Goal: Find specific page/section: Find specific page/section

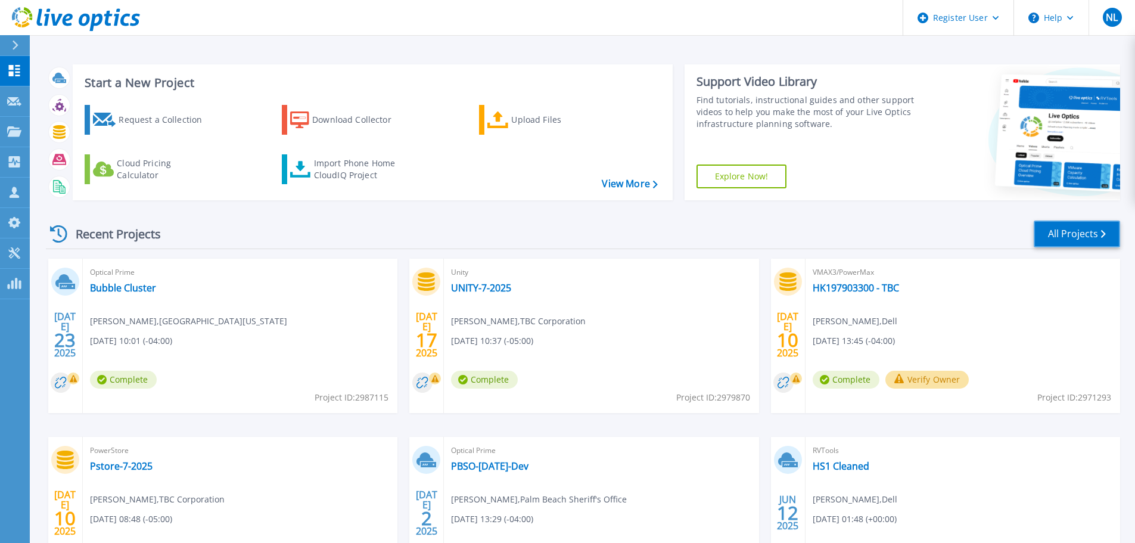
click at [1090, 240] on link "All Projects" at bounding box center [1077, 233] width 86 height 27
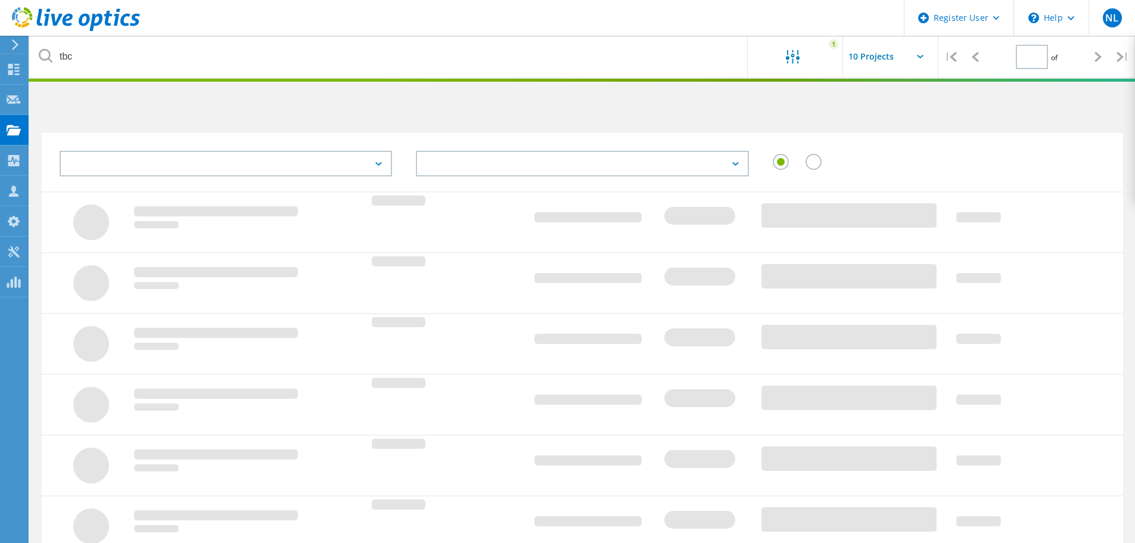
type input "1"
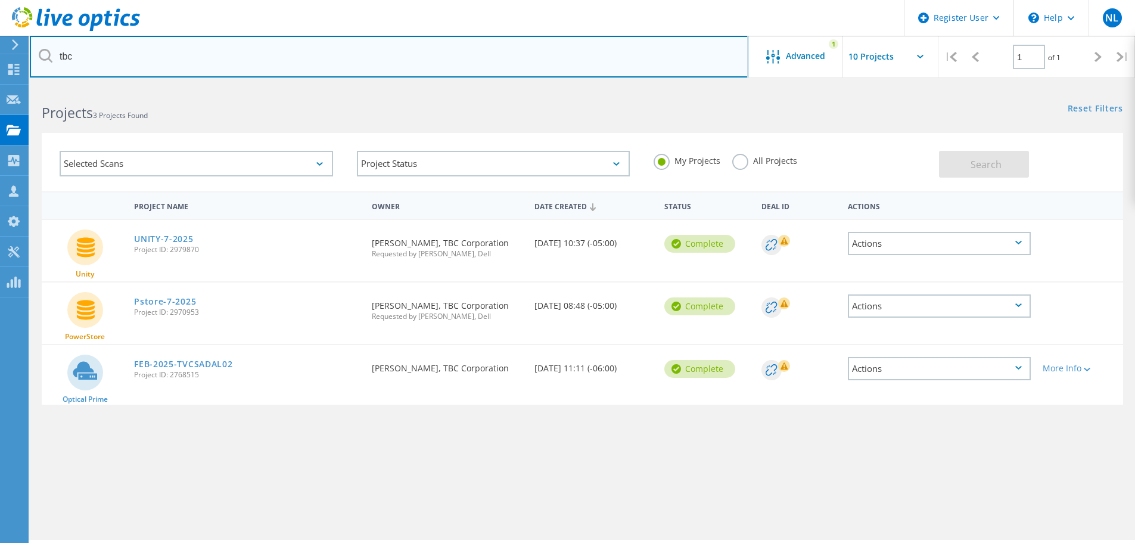
click at [144, 60] on input "tbc" at bounding box center [389, 57] width 718 height 42
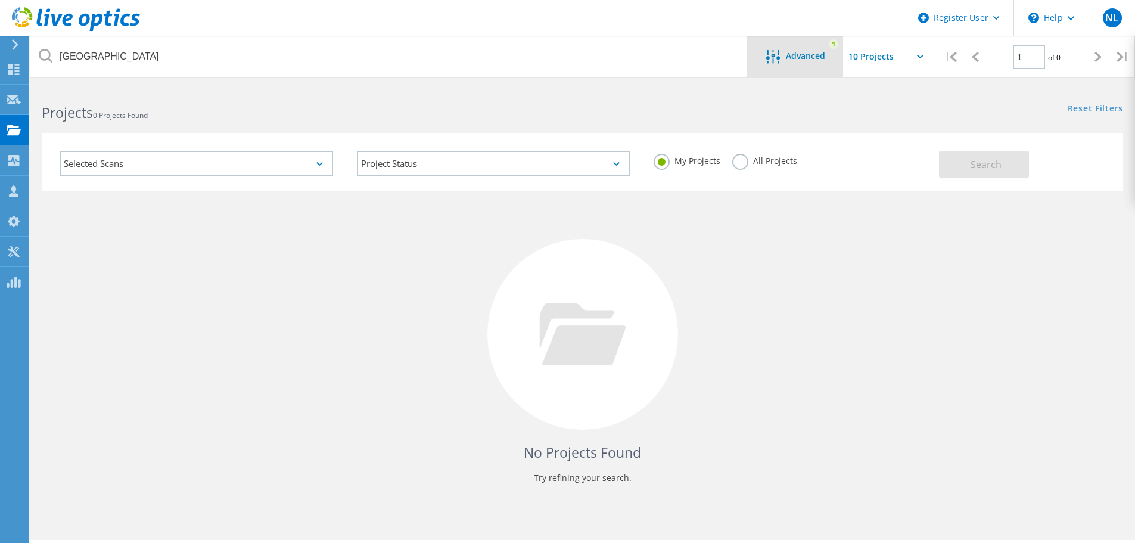
click at [788, 65] on div "Advanced 1" at bounding box center [795, 57] width 95 height 42
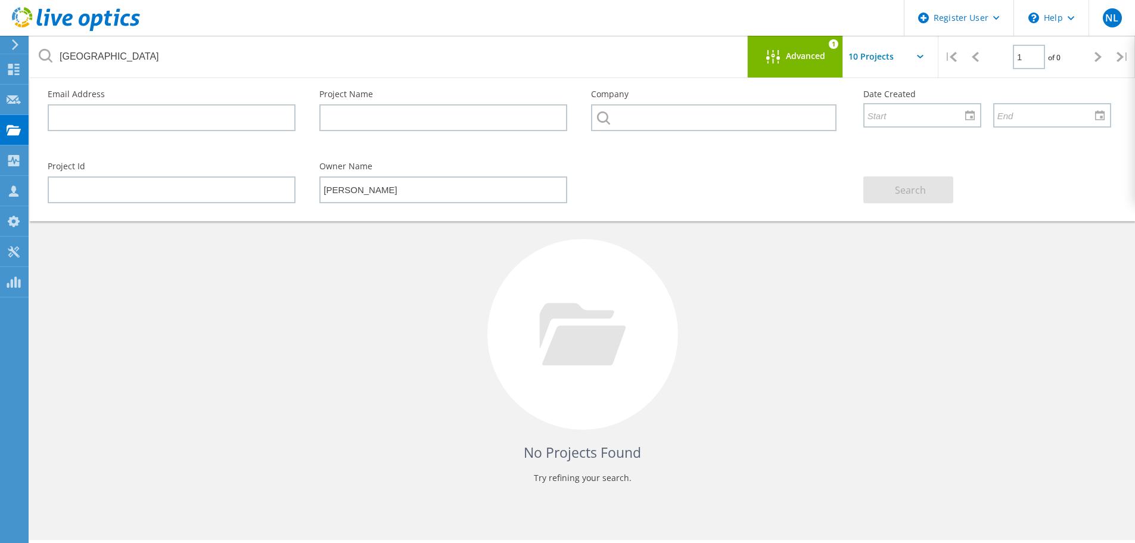
click at [806, 66] on div "Advanced 1" at bounding box center [795, 57] width 95 height 42
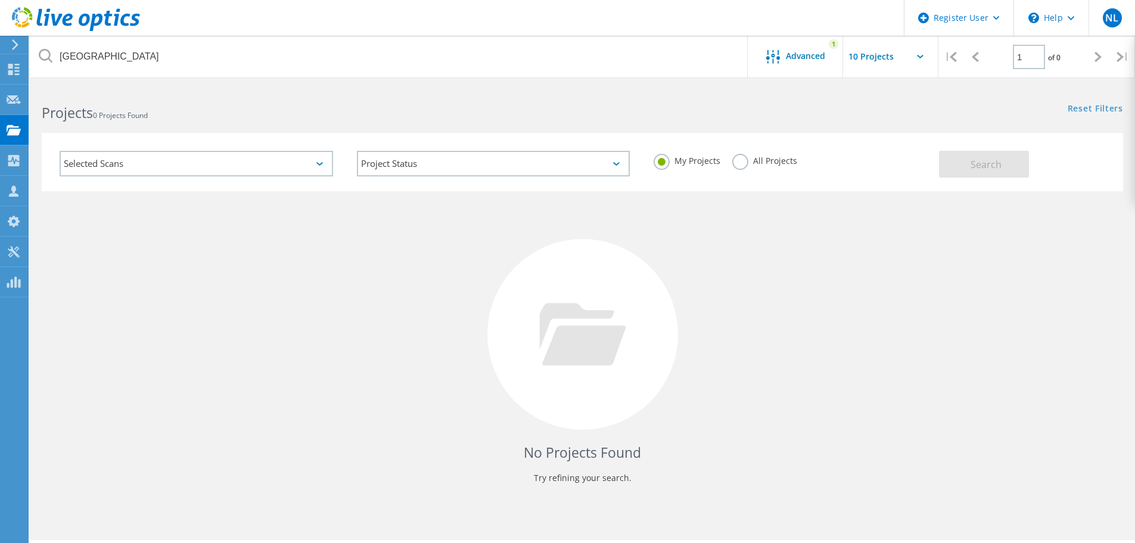
click at [738, 155] on label "All Projects" at bounding box center [764, 159] width 65 height 11
click at [0, 0] on input "All Projects" at bounding box center [0, 0] width 0 height 0
click at [979, 168] on span "Search" at bounding box center [985, 164] width 31 height 13
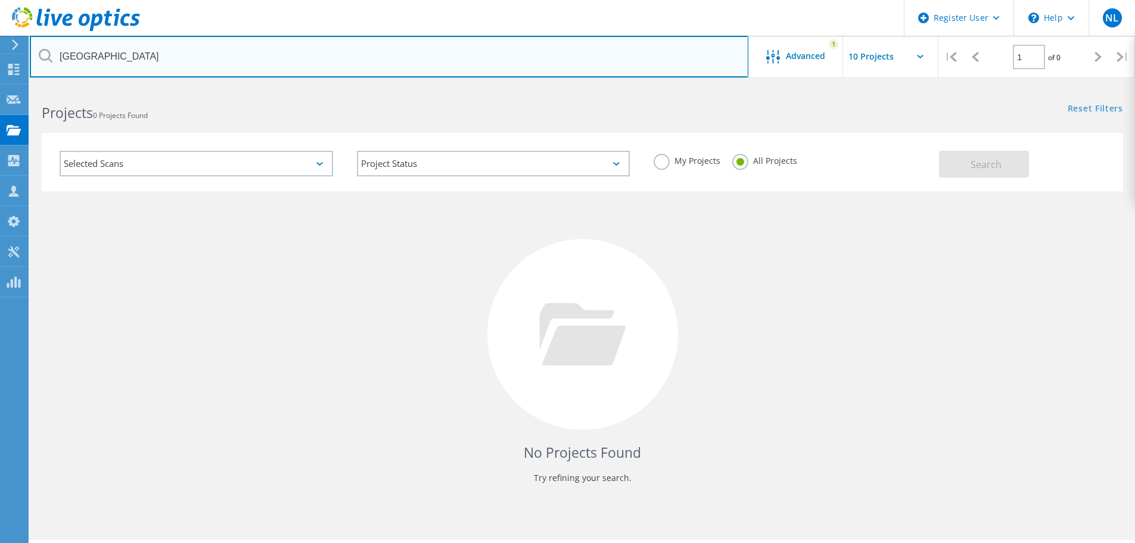
click at [135, 61] on input "palm beach" at bounding box center [389, 57] width 718 height 42
type input "p"
click at [569, 70] on input "text" at bounding box center [389, 57] width 718 height 42
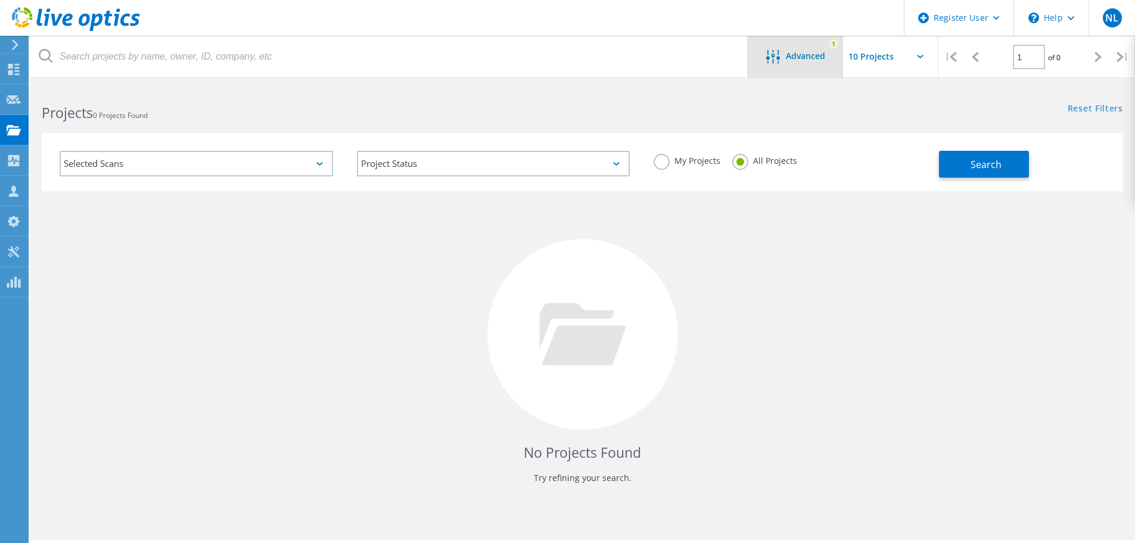
click at [769, 70] on div "Advanced 1" at bounding box center [795, 57] width 95 height 42
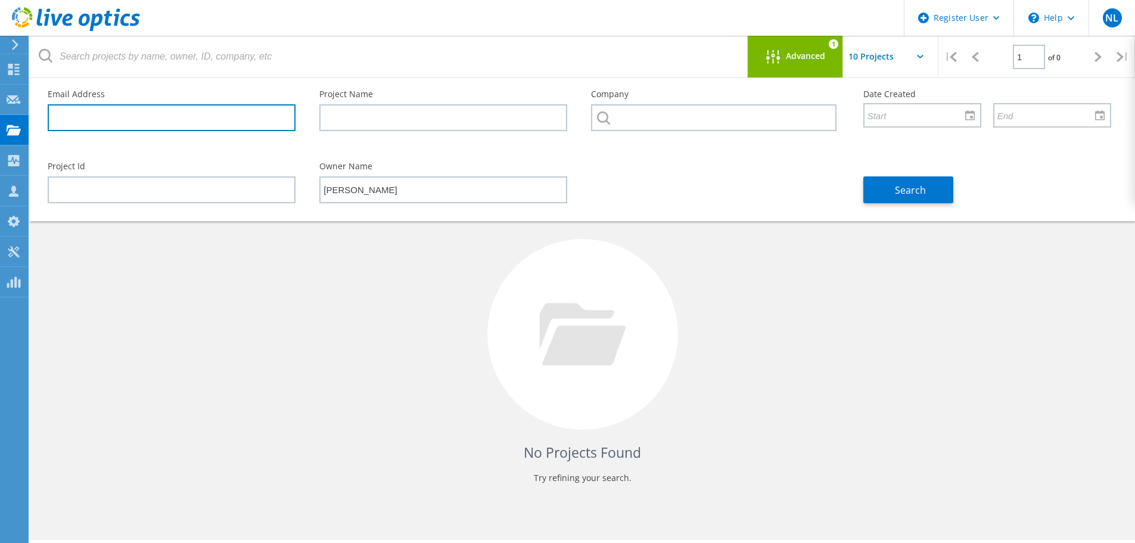
click at [125, 117] on input "text" at bounding box center [172, 117] width 248 height 27
paste input "cortesa@palmbeachstate.edu"
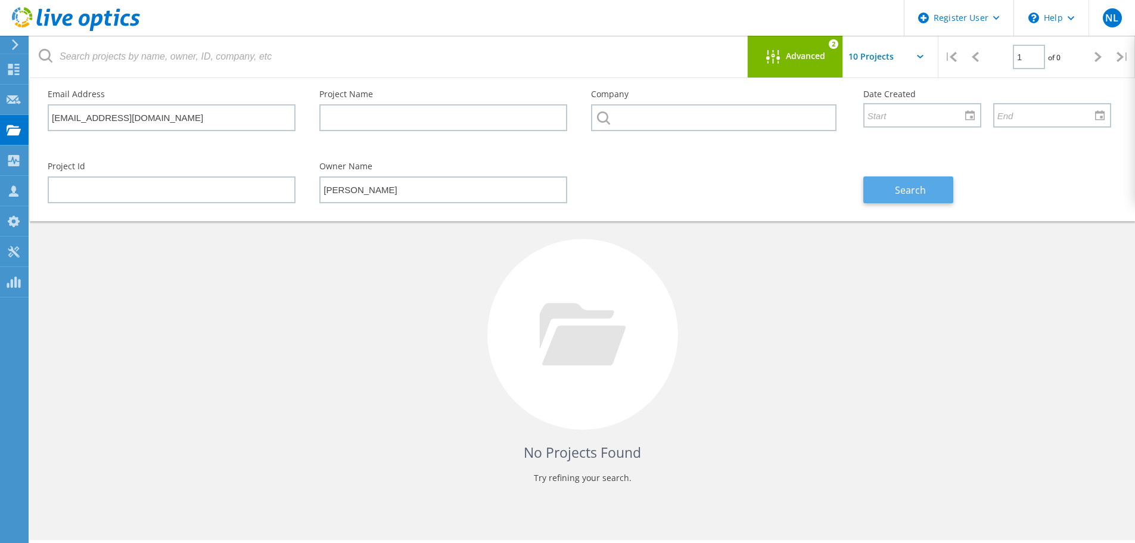
click at [930, 197] on button "Search" at bounding box center [908, 189] width 90 height 27
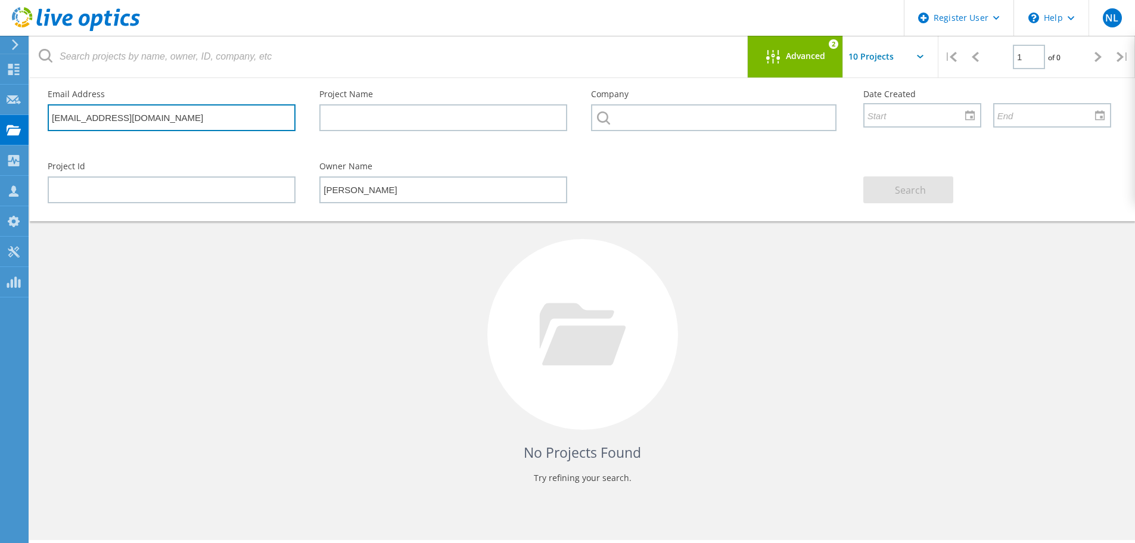
click at [183, 127] on input "cortesa@palmbeachstate.edu" at bounding box center [172, 117] width 248 height 27
click at [248, 110] on input "cortesa@palmbeachstate.edu" at bounding box center [172, 117] width 248 height 27
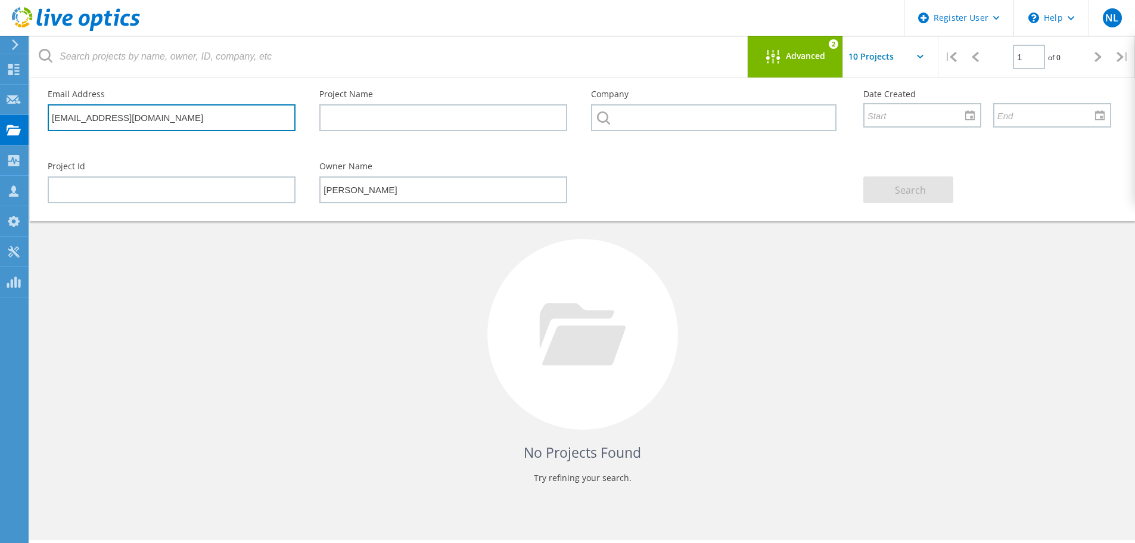
click at [248, 110] on input "cortesa@palmbeachstate.edu" at bounding box center [172, 117] width 248 height 27
paste input "persaudd"
type input "persaudd@palmbeachstate.edu"
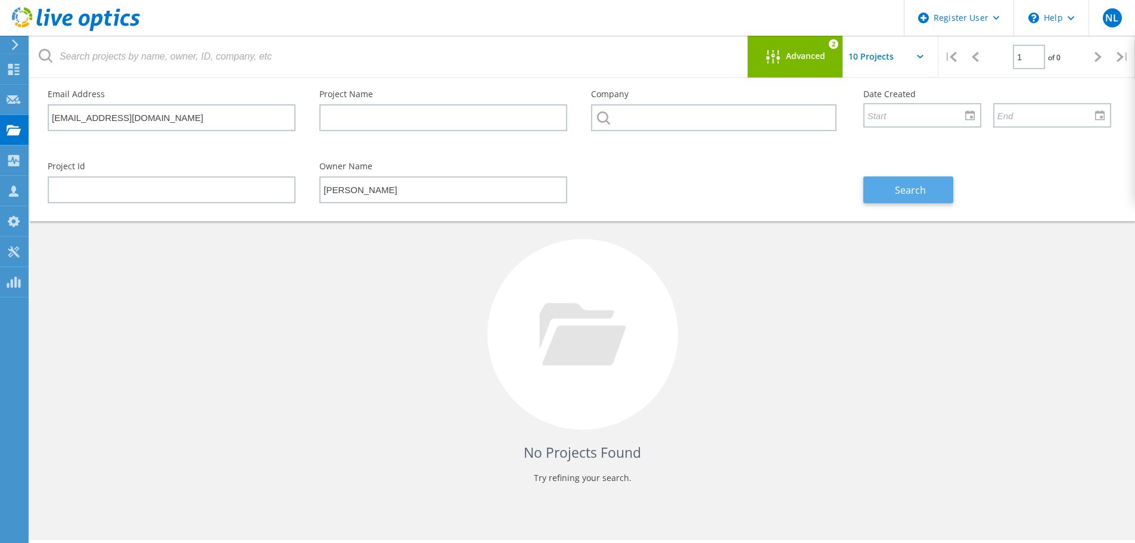
click at [888, 185] on button "Search" at bounding box center [908, 189] width 90 height 27
click at [819, 66] on div "Advanced 2" at bounding box center [795, 57] width 95 height 42
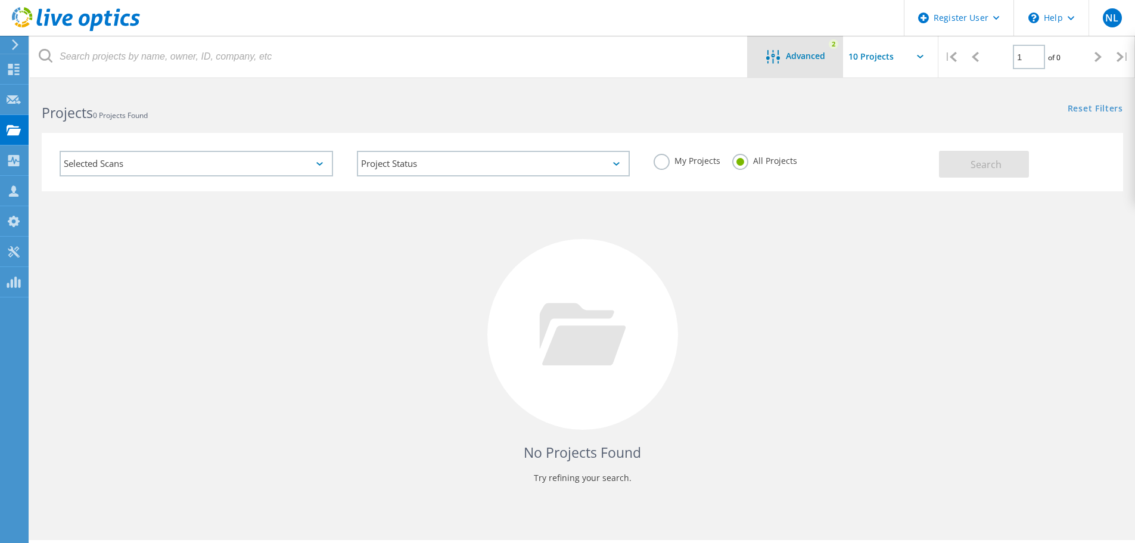
click at [788, 54] on span "Advanced" at bounding box center [805, 56] width 39 height 8
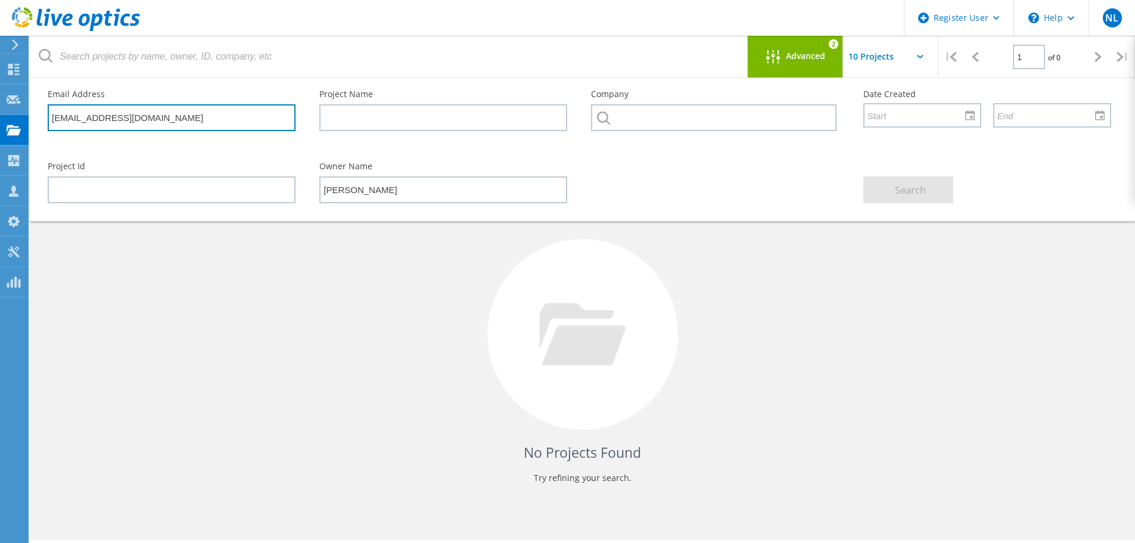
click at [220, 121] on input "persaudd@palmbeachstate.edu" at bounding box center [172, 117] width 248 height 27
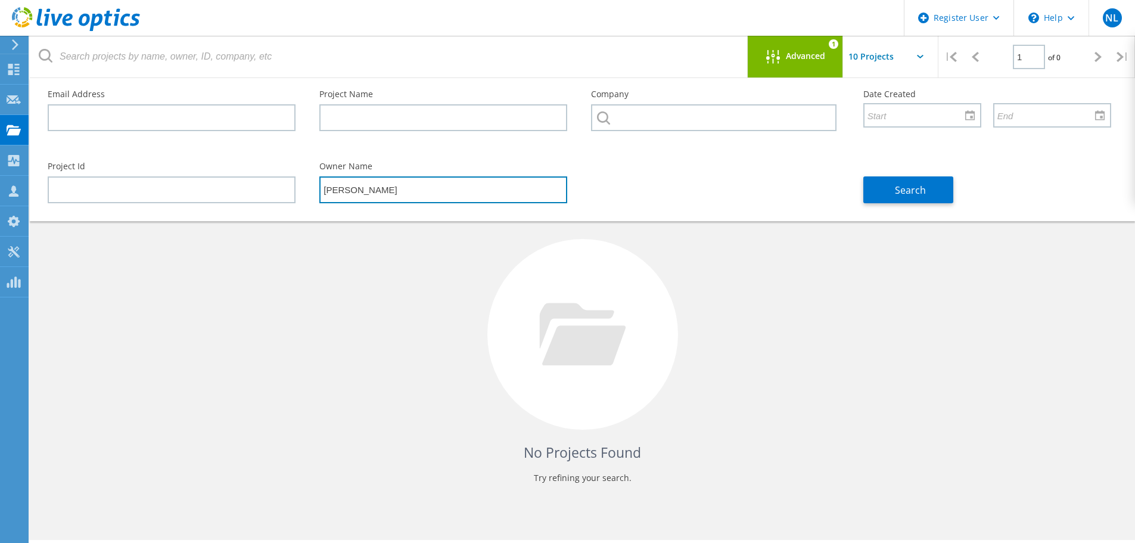
click at [389, 203] on input "[PERSON_NAME]" at bounding box center [443, 189] width 248 height 27
type input "J"
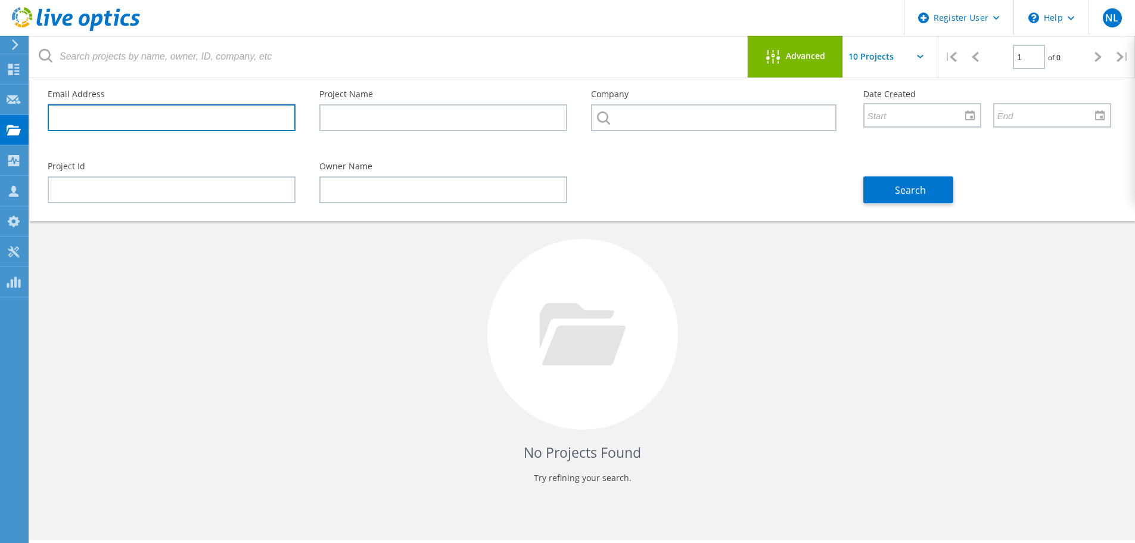
click at [266, 119] on input "text" at bounding box center [172, 117] width 248 height 27
paste input "persaudd@palmbeachstate.edu"
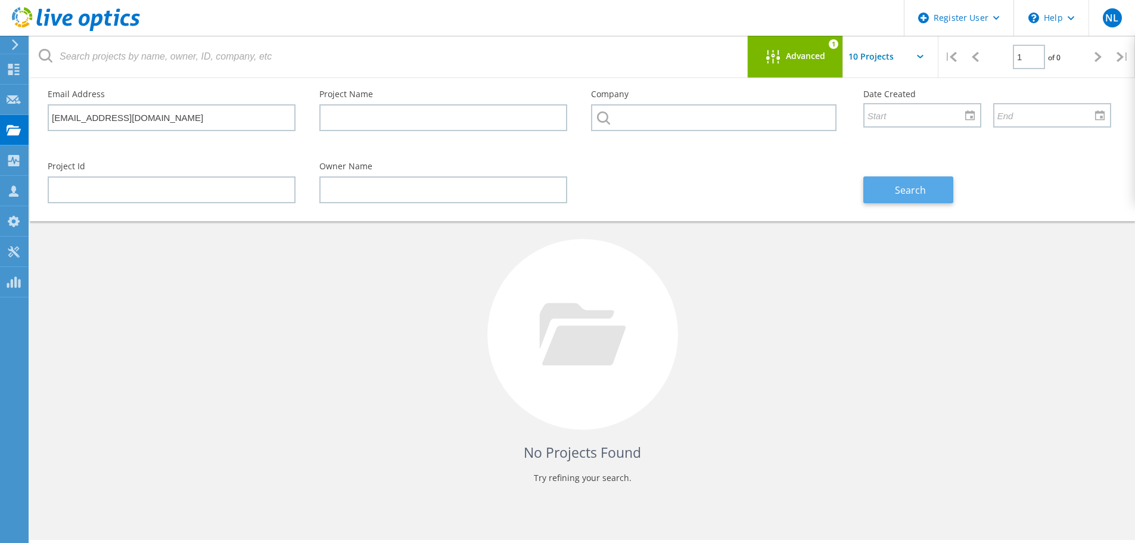
click at [923, 183] on span "Search" at bounding box center [910, 189] width 31 height 13
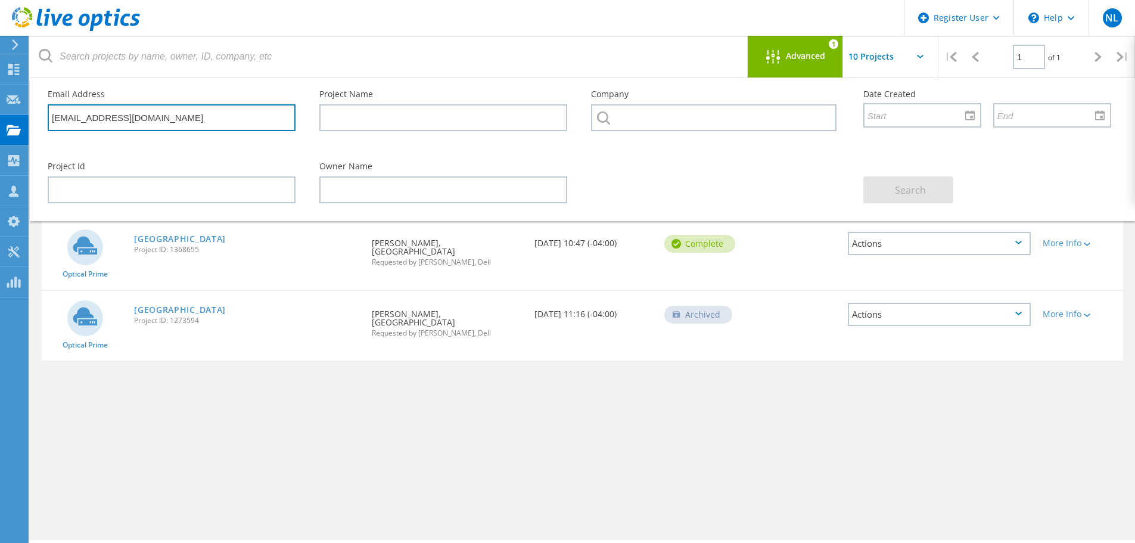
click at [260, 115] on input "persaudd@palmbeachstate.edu" at bounding box center [172, 117] width 248 height 27
paste input "cortesa"
type input "cortesa@palmbeachstate.edu"
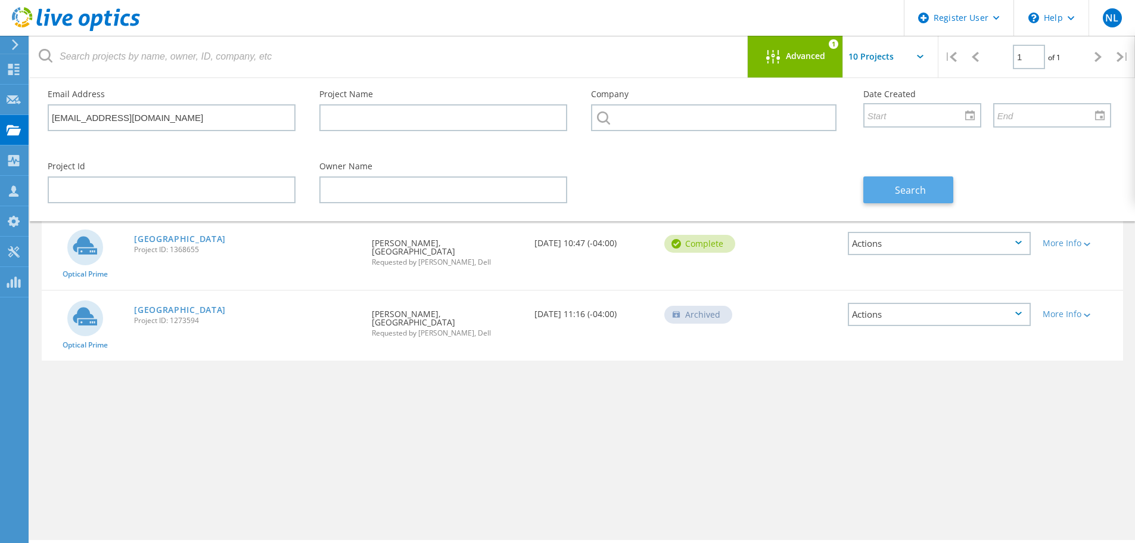
click at [912, 188] on span "Search" at bounding box center [910, 189] width 31 height 13
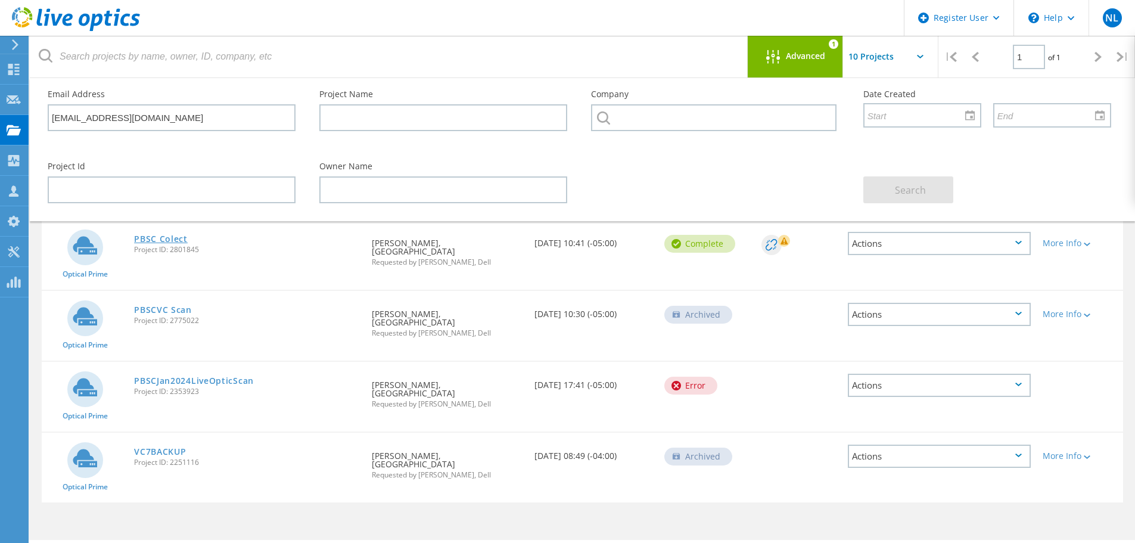
click at [167, 235] on link "PBSC Colect" at bounding box center [161, 239] width 54 height 8
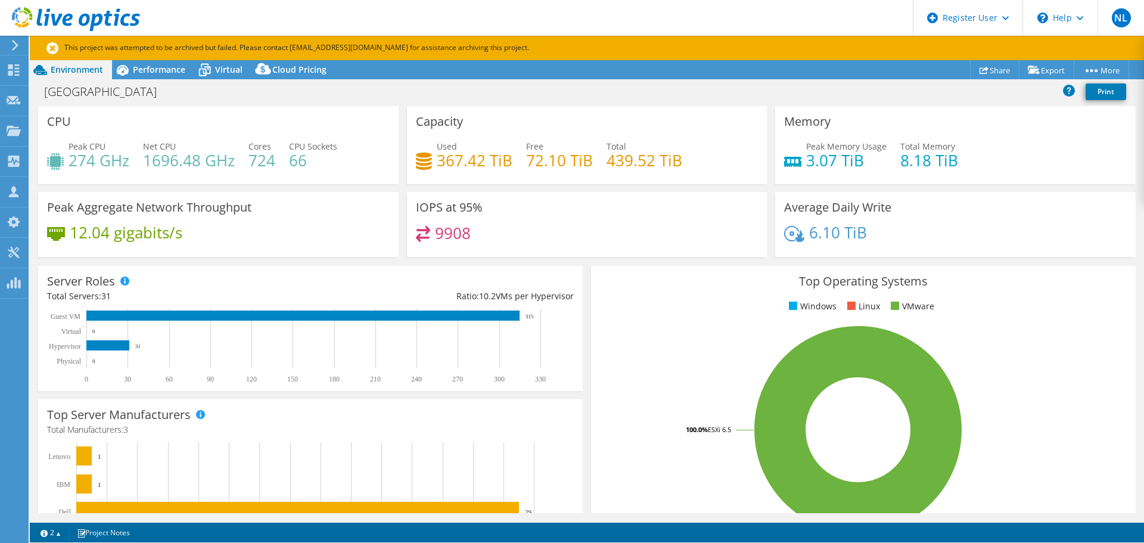
select select "USD"
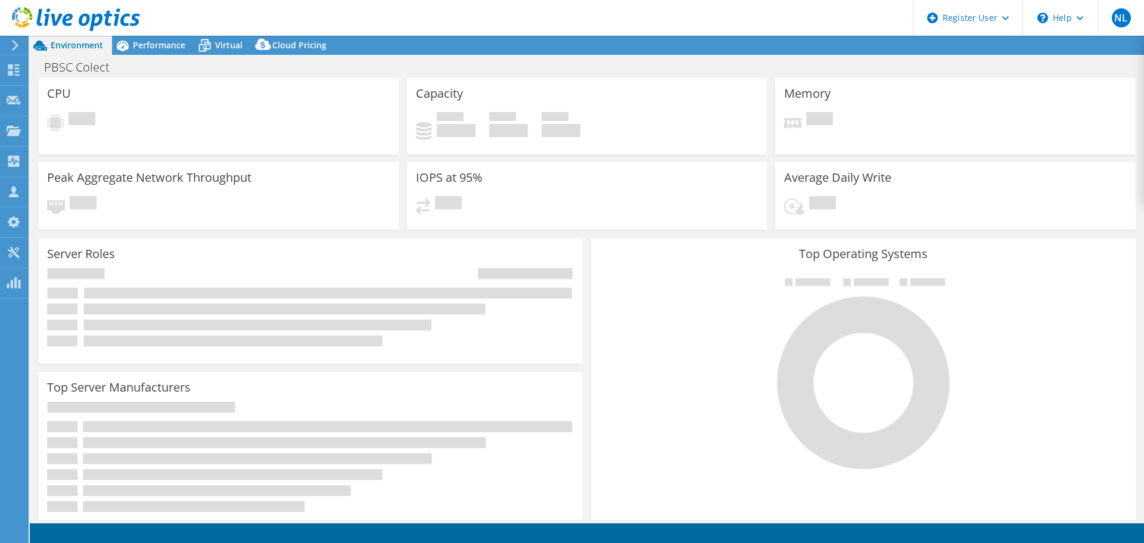
select select "USD"
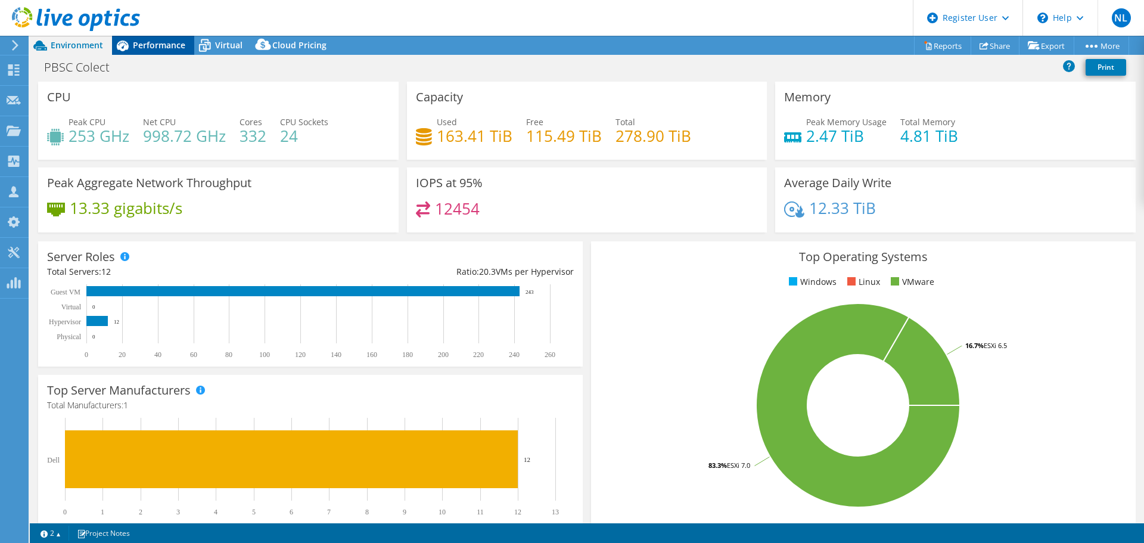
click at [146, 48] on span "Performance" at bounding box center [159, 44] width 52 height 11
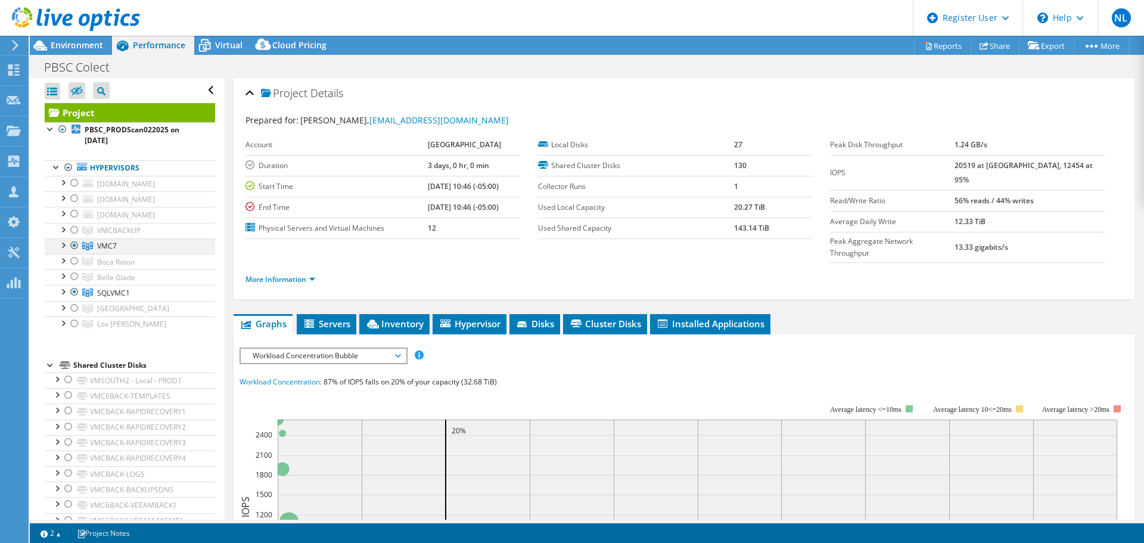
click at [63, 248] on div at bounding box center [63, 244] width 12 height 12
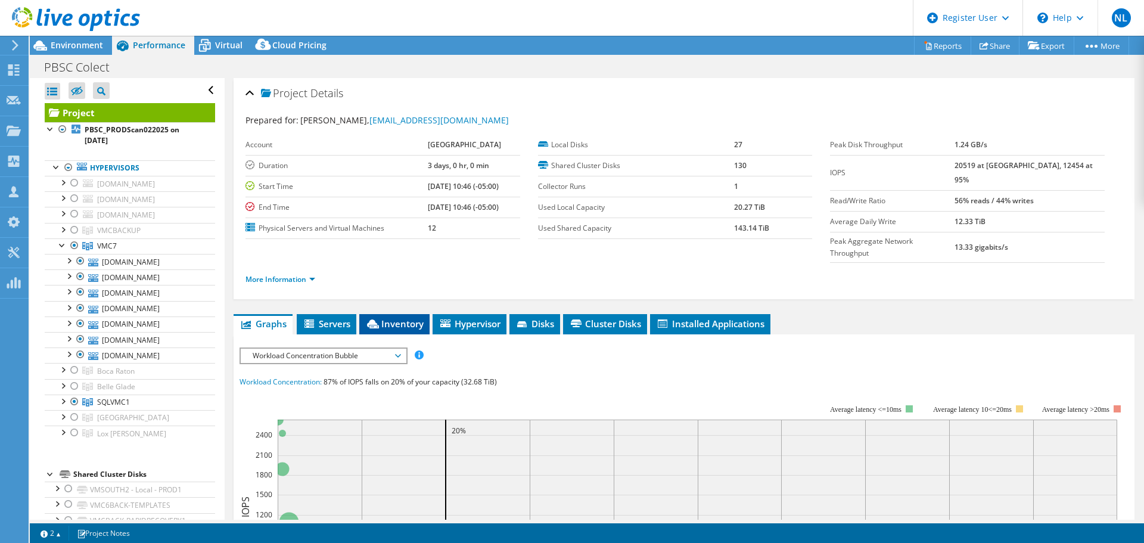
click at [405, 318] on span "Inventory" at bounding box center [394, 324] width 58 height 12
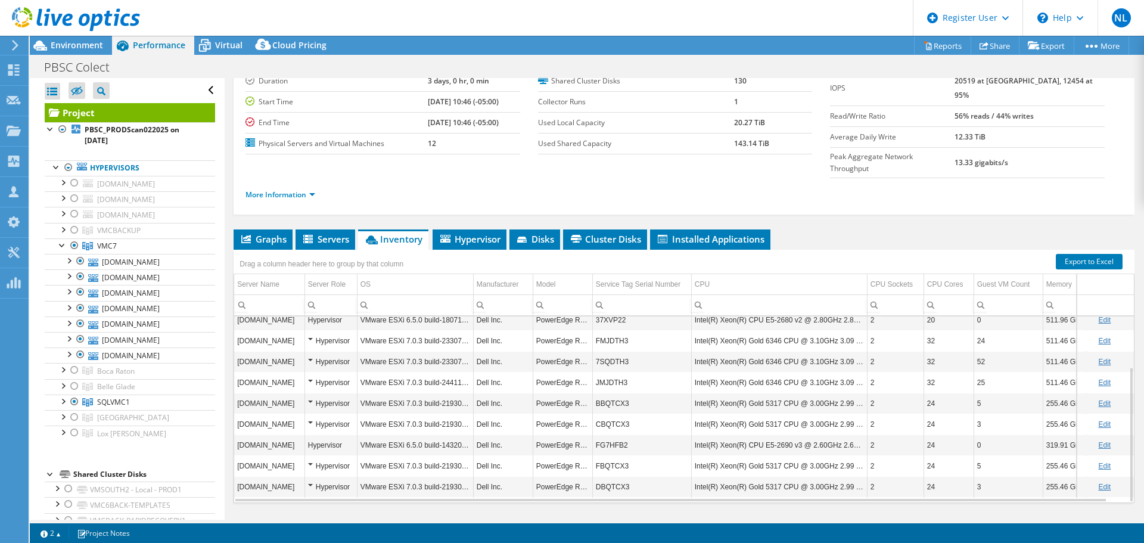
scroll to position [89, 0]
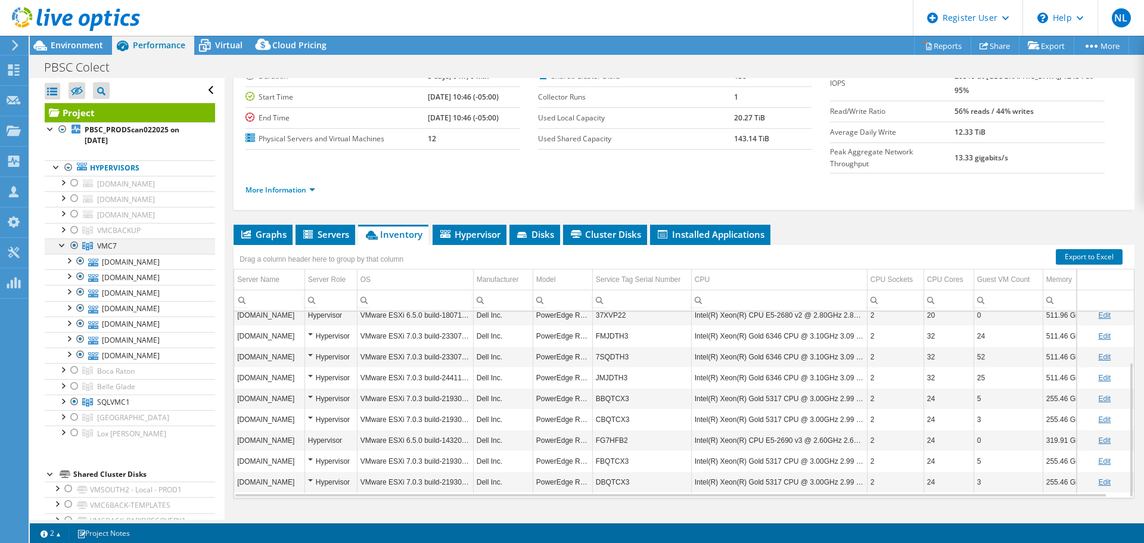
click at [60, 245] on div at bounding box center [63, 244] width 12 height 12
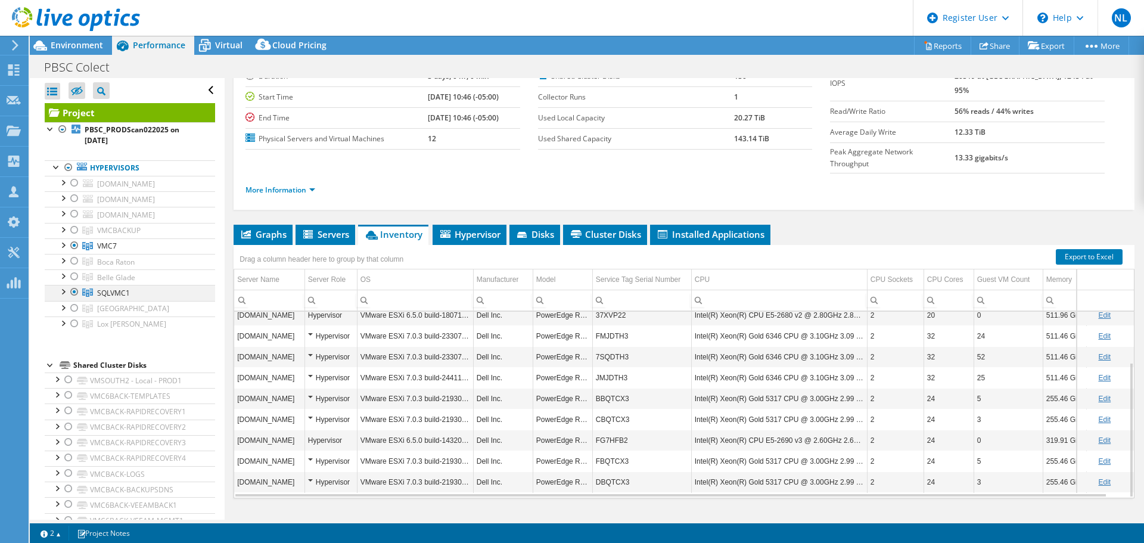
click at [63, 293] on div at bounding box center [63, 291] width 12 height 12
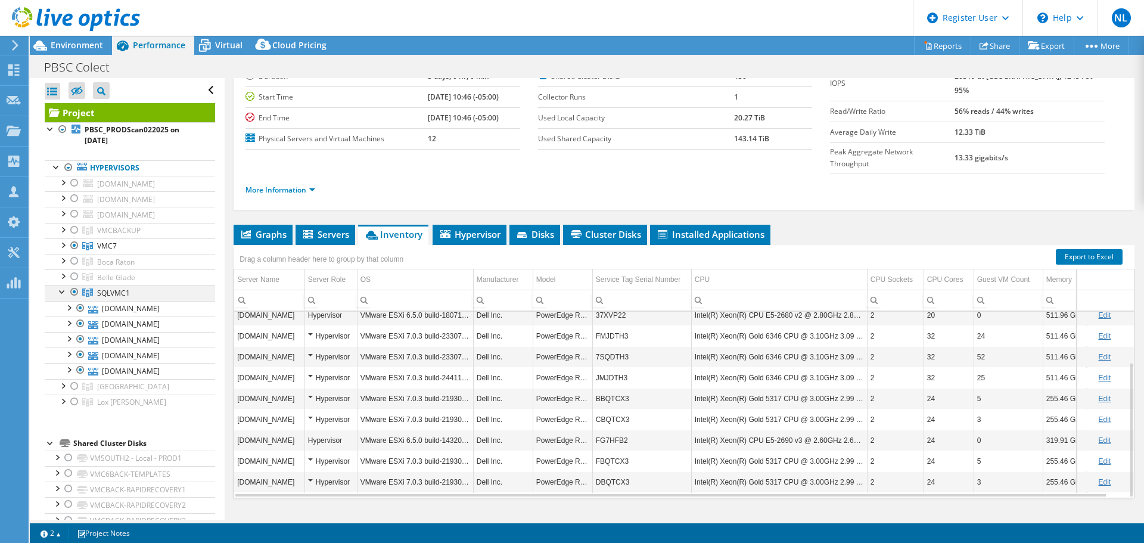
click at [59, 292] on div at bounding box center [63, 291] width 12 height 12
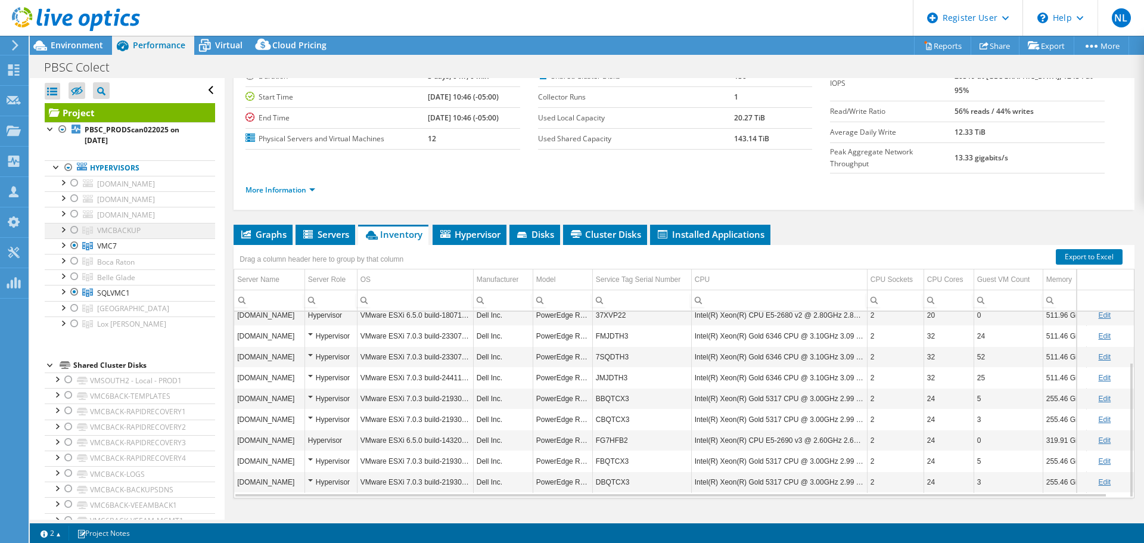
click at [75, 230] on div at bounding box center [75, 230] width 12 height 14
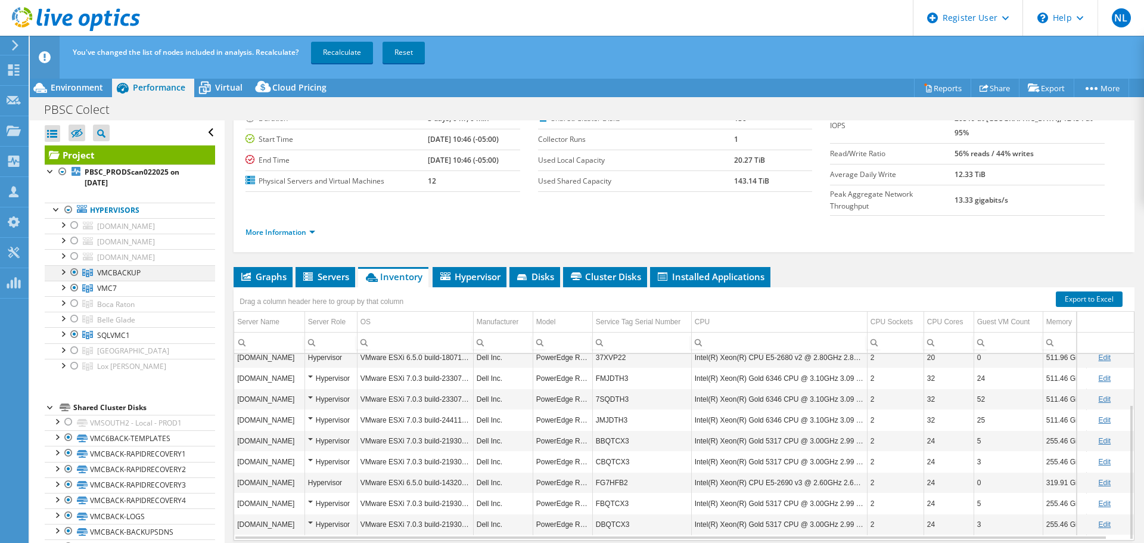
click at [64, 272] on div at bounding box center [63, 271] width 12 height 12
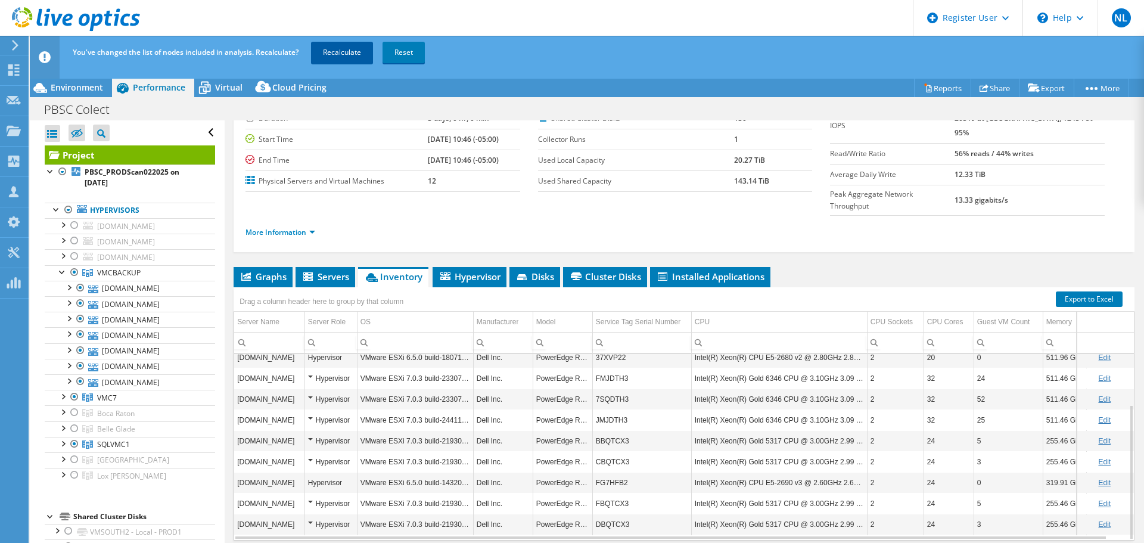
click at [337, 53] on link "Recalculate" at bounding box center [342, 52] width 62 height 21
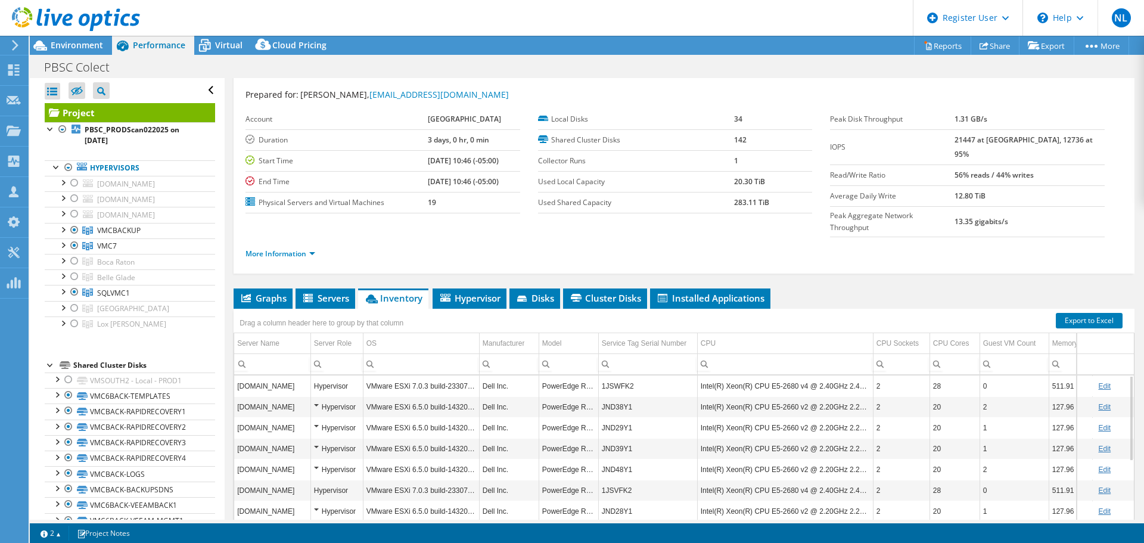
scroll to position [0, 0]
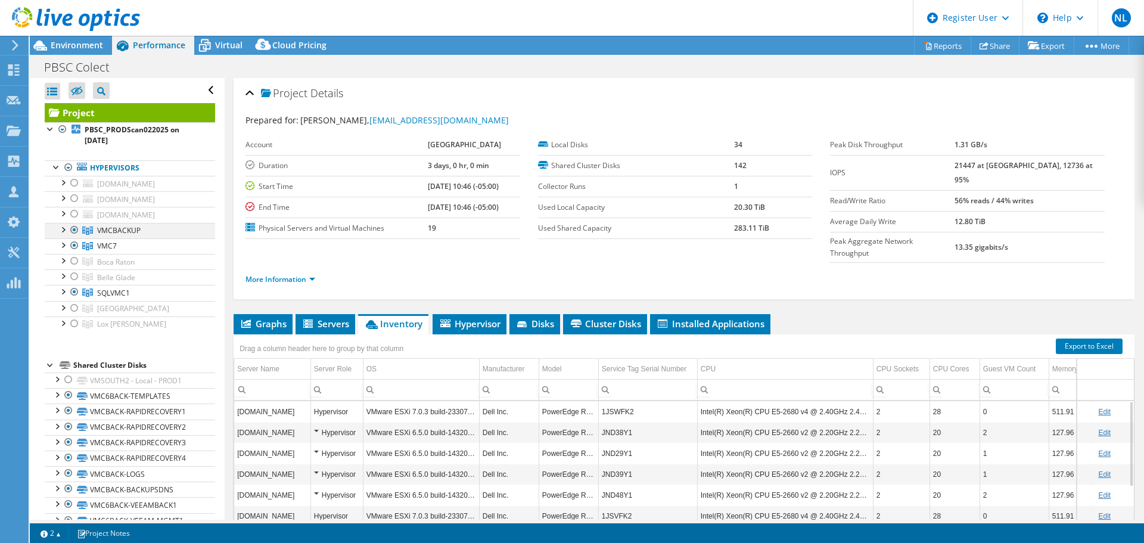
click at [61, 231] on div at bounding box center [63, 229] width 12 height 12
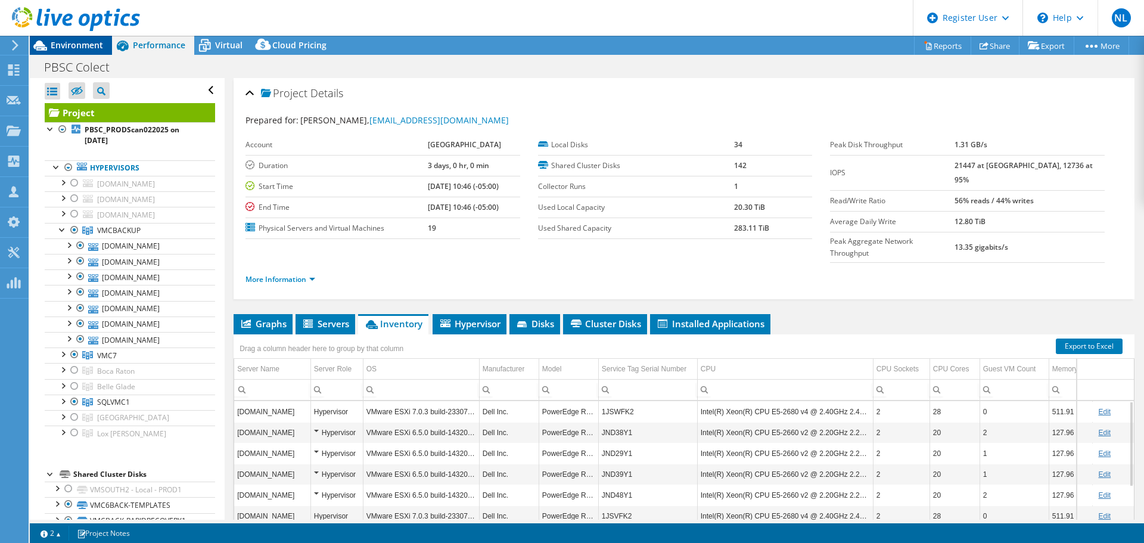
click at [86, 48] on span "Environment" at bounding box center [77, 44] width 52 height 11
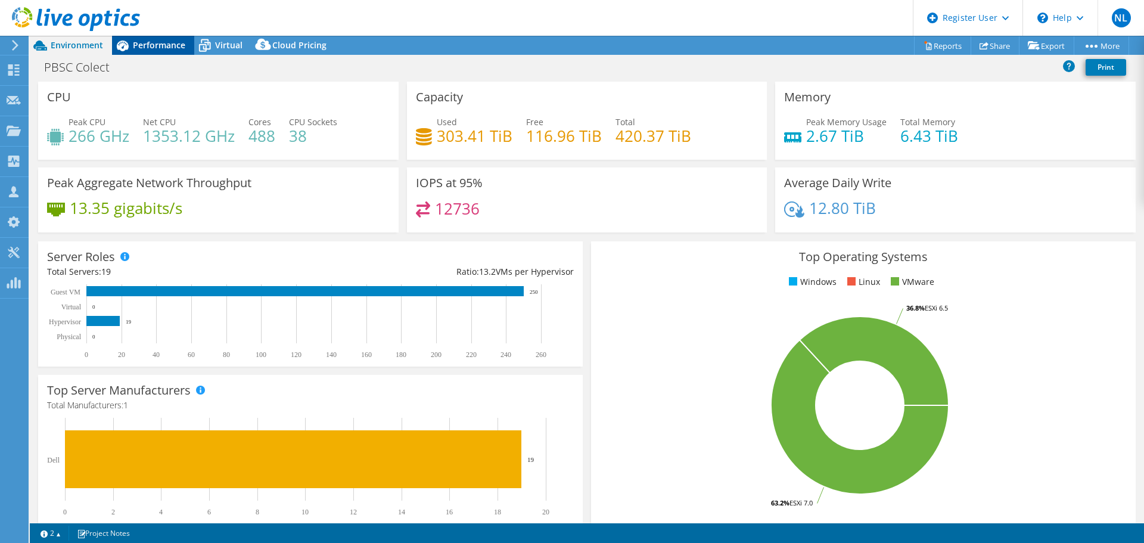
click at [154, 46] on span "Performance" at bounding box center [159, 44] width 52 height 11
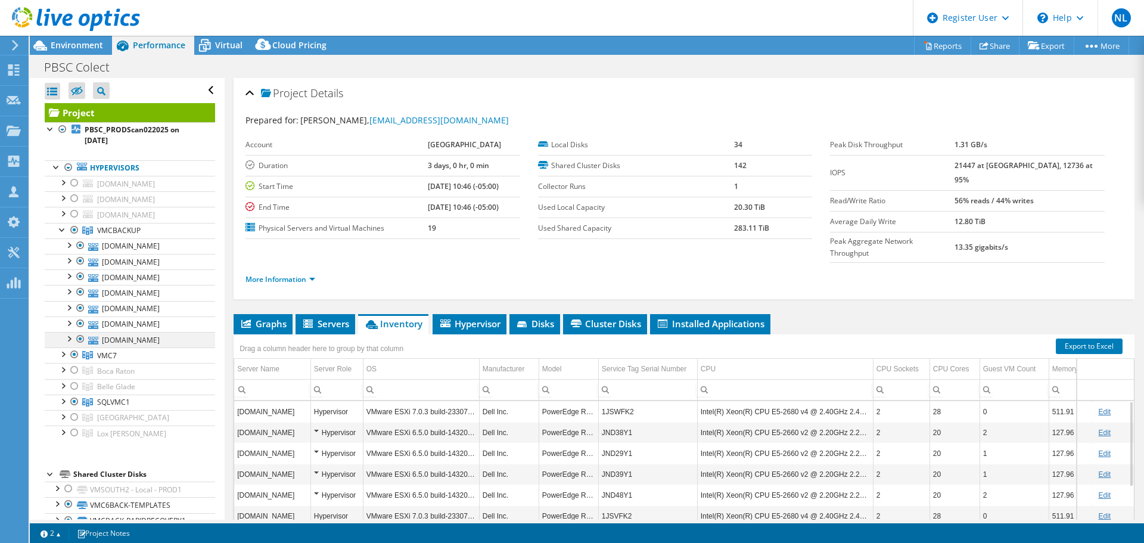
click at [78, 336] on div at bounding box center [80, 339] width 12 height 14
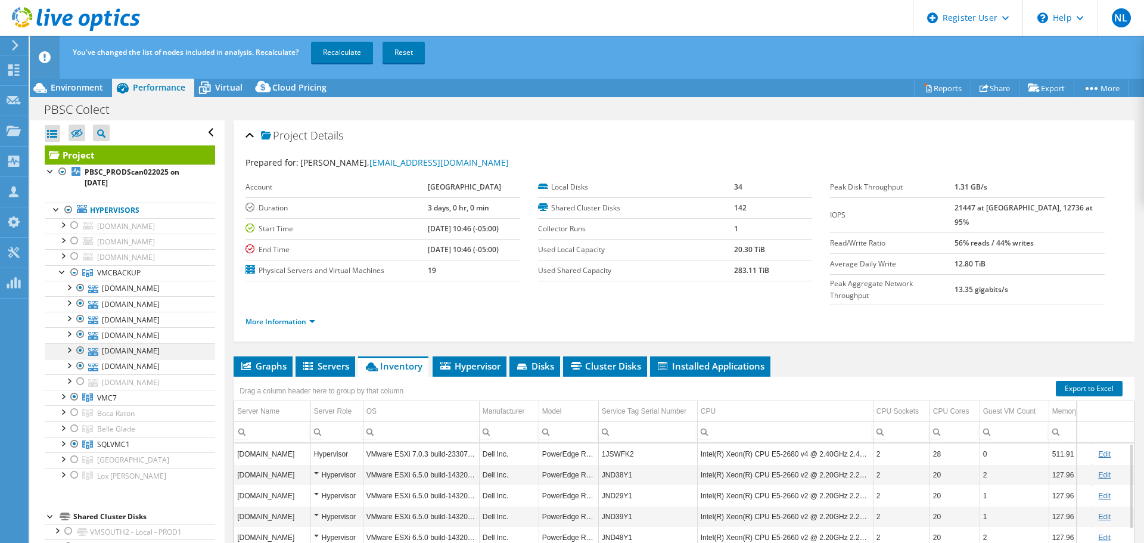
click at [82, 346] on div at bounding box center [80, 350] width 12 height 14
click at [80, 332] on div at bounding box center [80, 334] width 12 height 14
click at [80, 318] on div at bounding box center [80, 319] width 12 height 14
click at [80, 304] on div at bounding box center [80, 303] width 12 height 14
click at [349, 52] on link "Recalculate" at bounding box center [342, 52] width 62 height 21
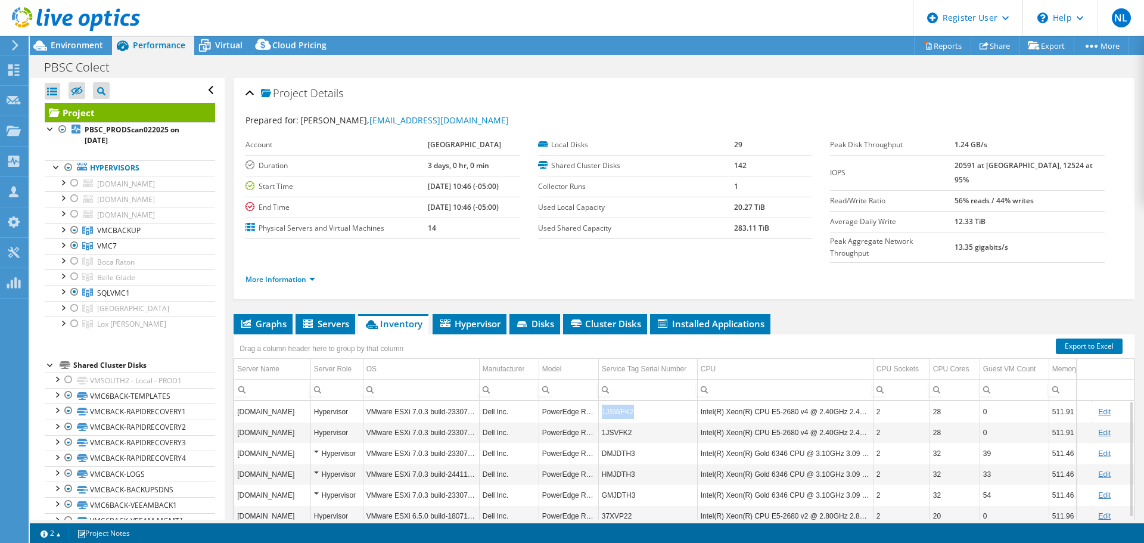
copy td "1JSWFK2"
drag, startPoint x: 602, startPoint y: 392, endPoint x: 629, endPoint y: 389, distance: 27.0
click at [629, 401] on td "1JSWFK2" at bounding box center [647, 411] width 99 height 21
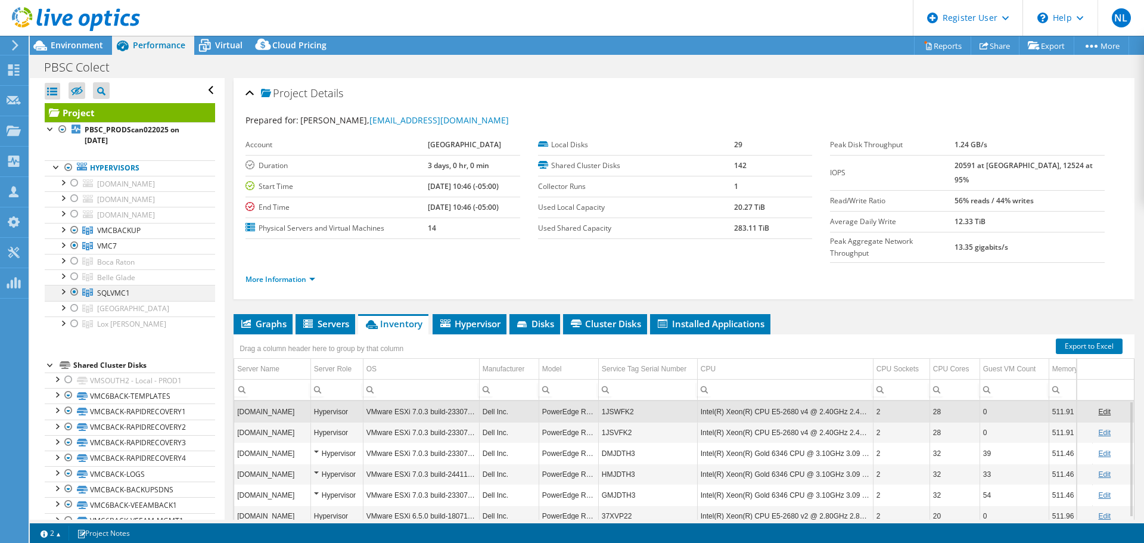
click at [61, 293] on div at bounding box center [63, 291] width 12 height 12
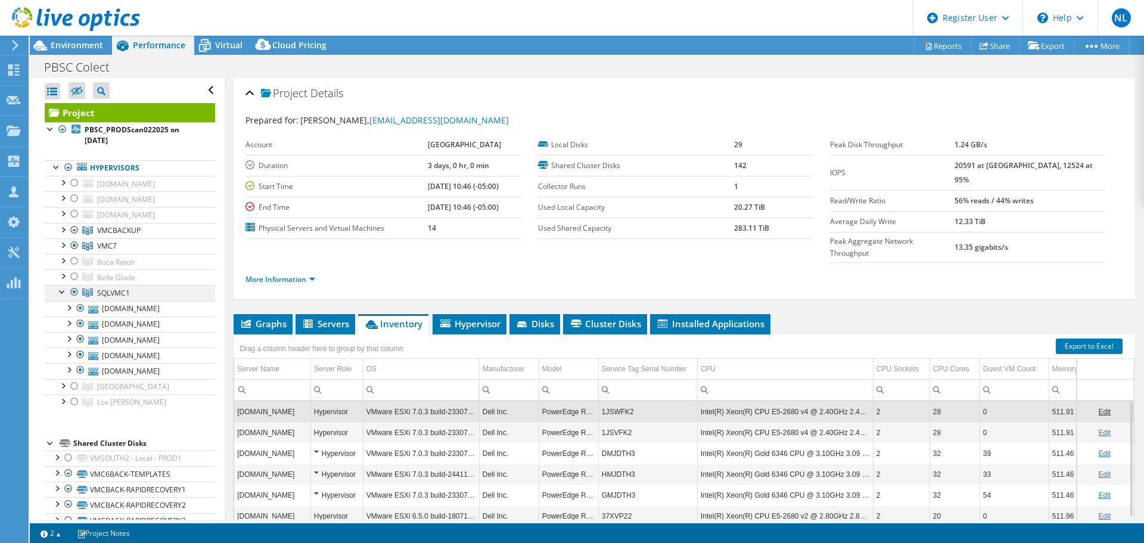
click at [58, 293] on div at bounding box center [63, 291] width 12 height 12
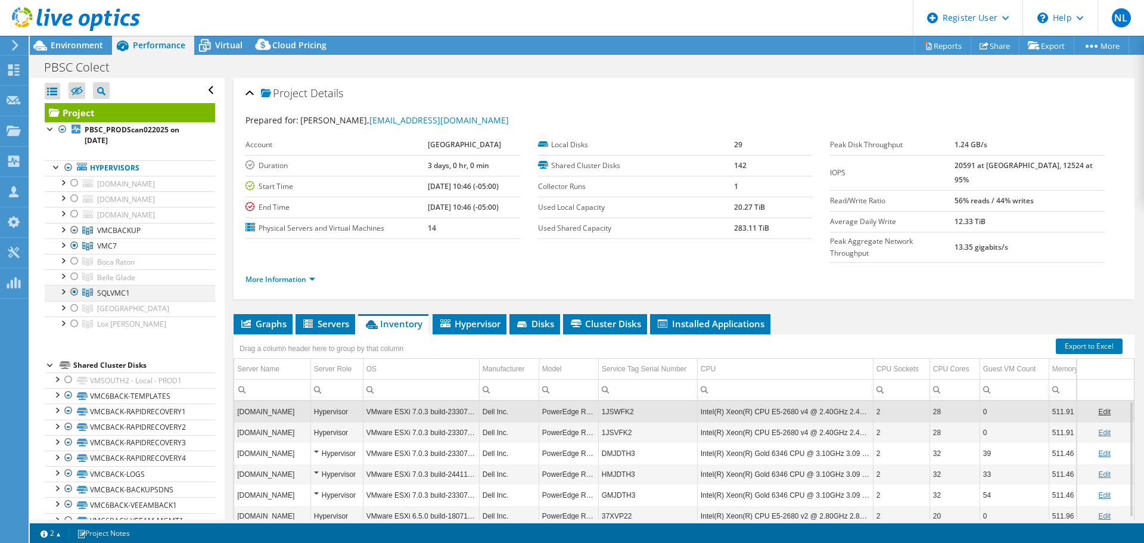
click at [62, 293] on div at bounding box center [63, 291] width 12 height 12
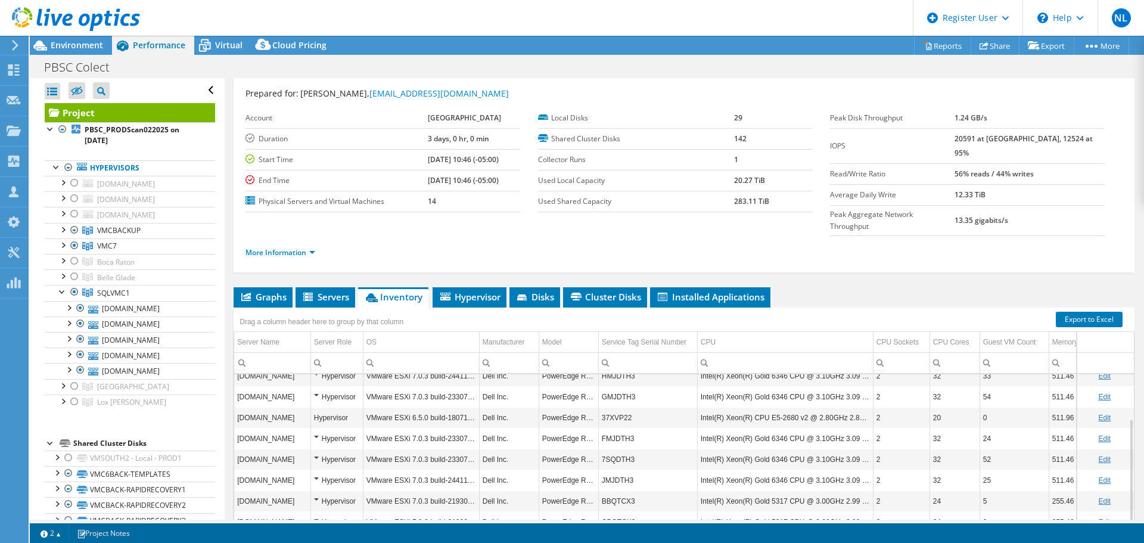
scroll to position [60, 0]
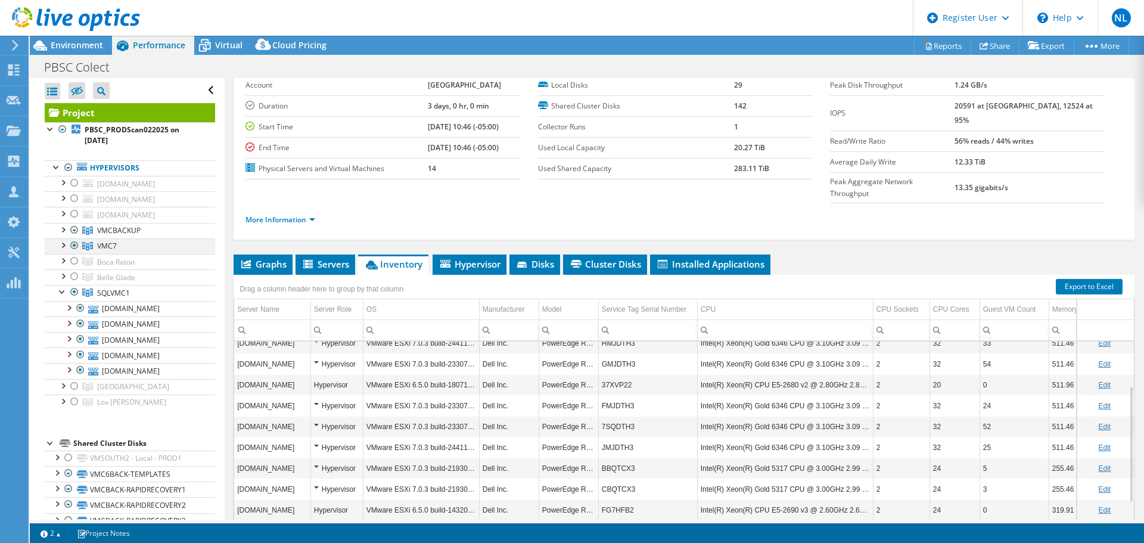
click at [59, 243] on div at bounding box center [63, 244] width 12 height 12
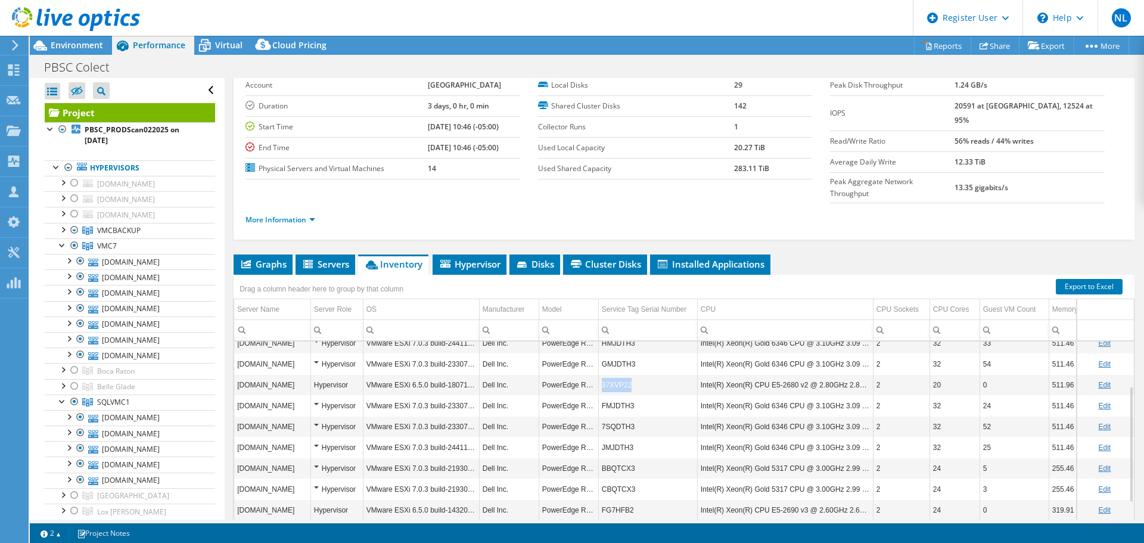
drag, startPoint x: 598, startPoint y: 363, endPoint x: 629, endPoint y: 363, distance: 31.0
click at [629, 374] on td "37XVP22" at bounding box center [647, 384] width 99 height 21
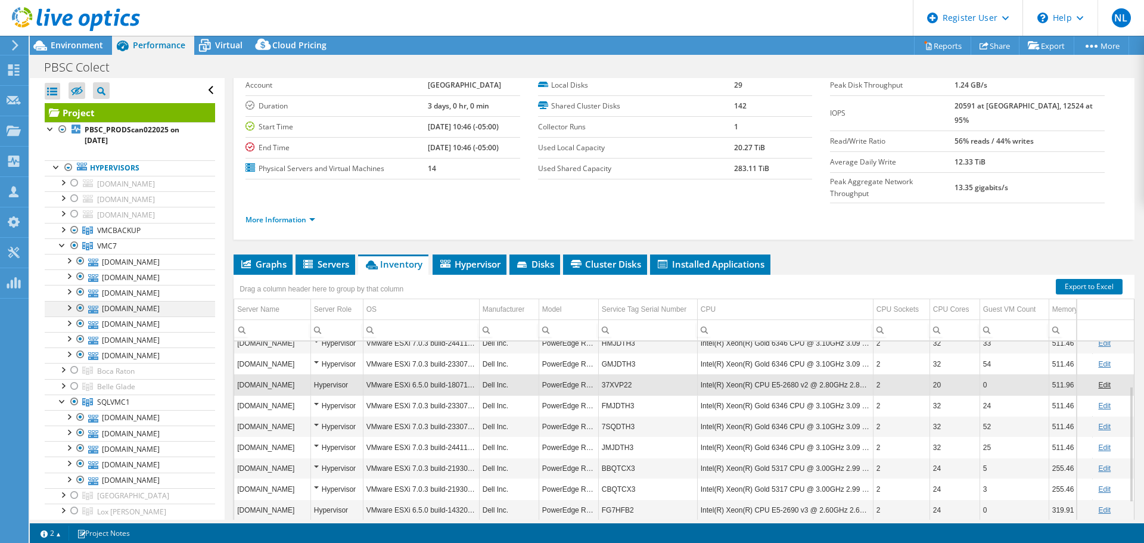
click at [80, 308] on div at bounding box center [80, 308] width 12 height 14
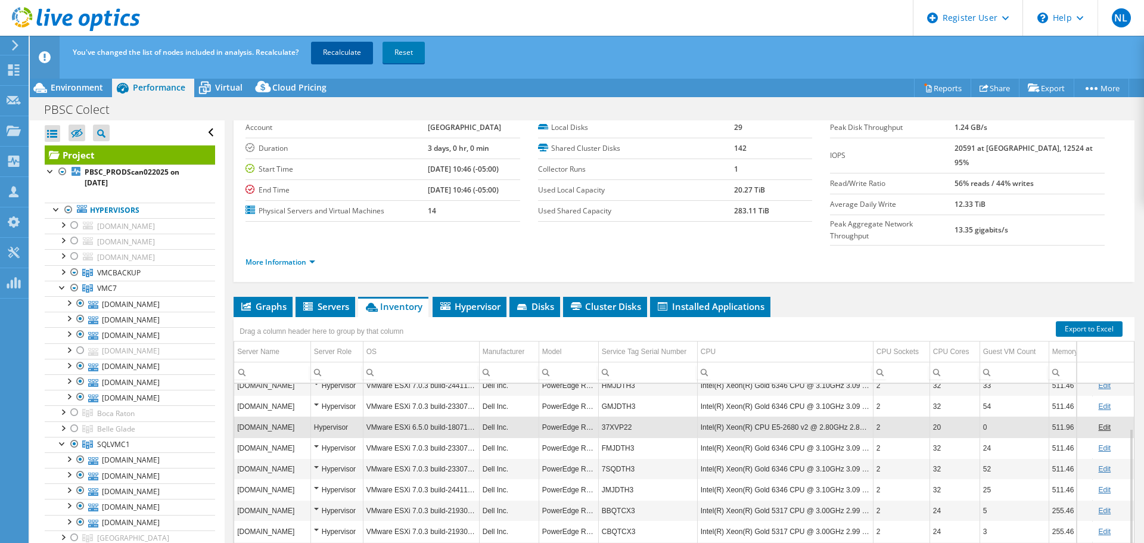
click at [362, 58] on link "Recalculate" at bounding box center [342, 52] width 62 height 21
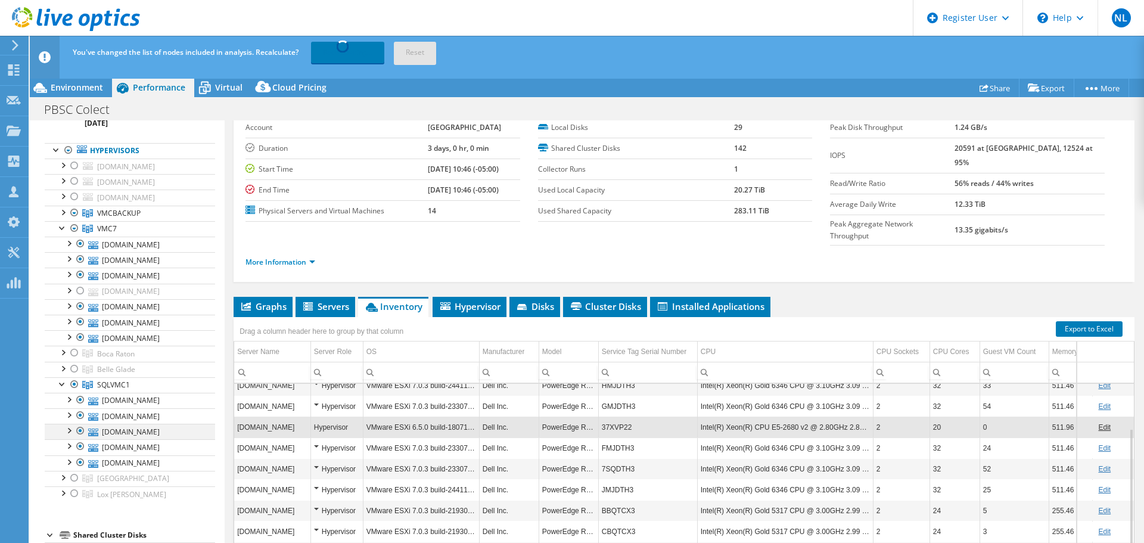
click at [81, 430] on div at bounding box center [80, 431] width 12 height 14
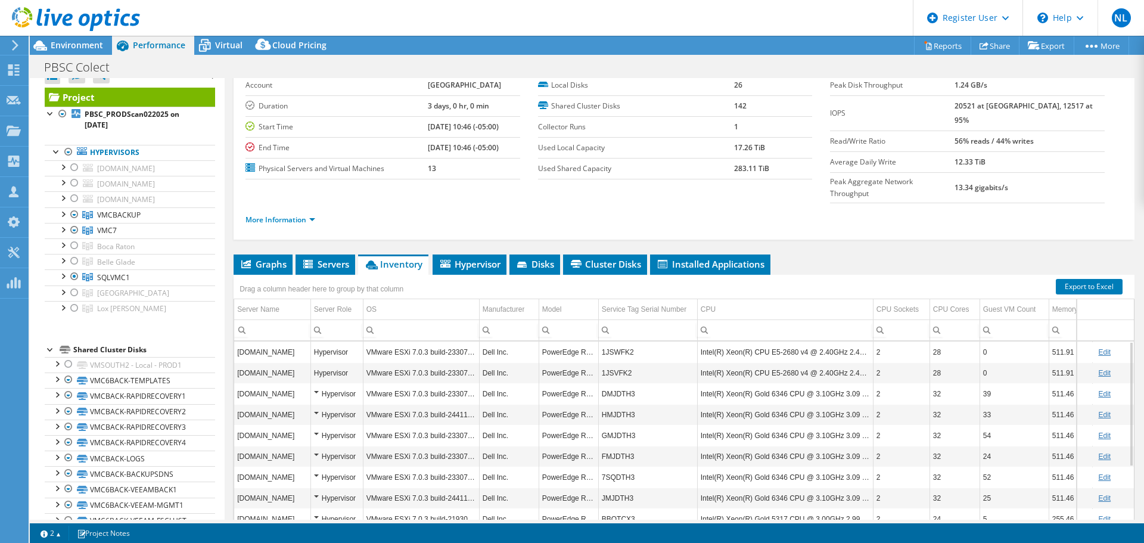
scroll to position [0, 0]
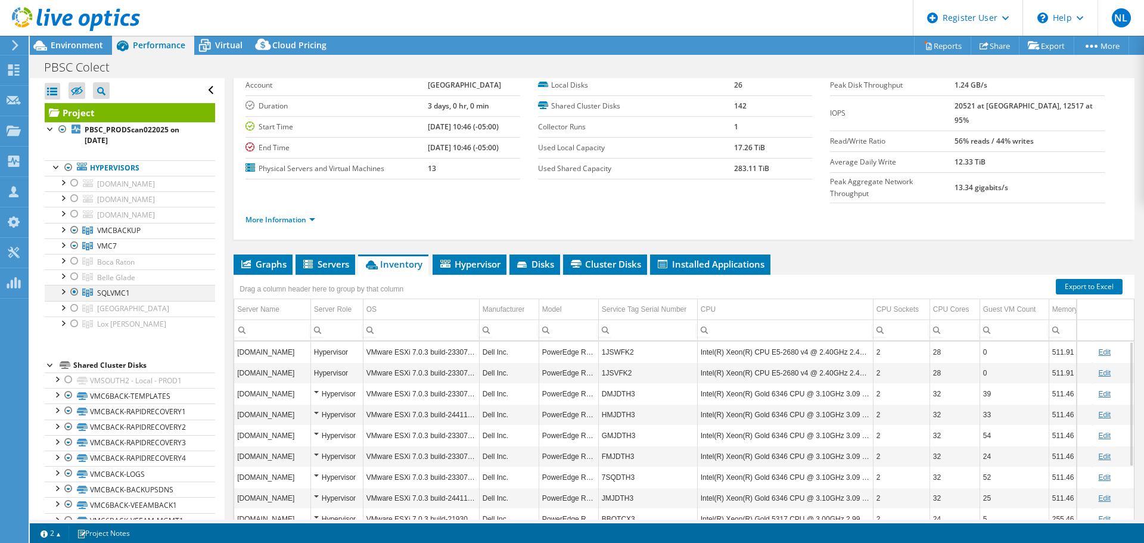
click at [63, 288] on div at bounding box center [63, 291] width 12 height 12
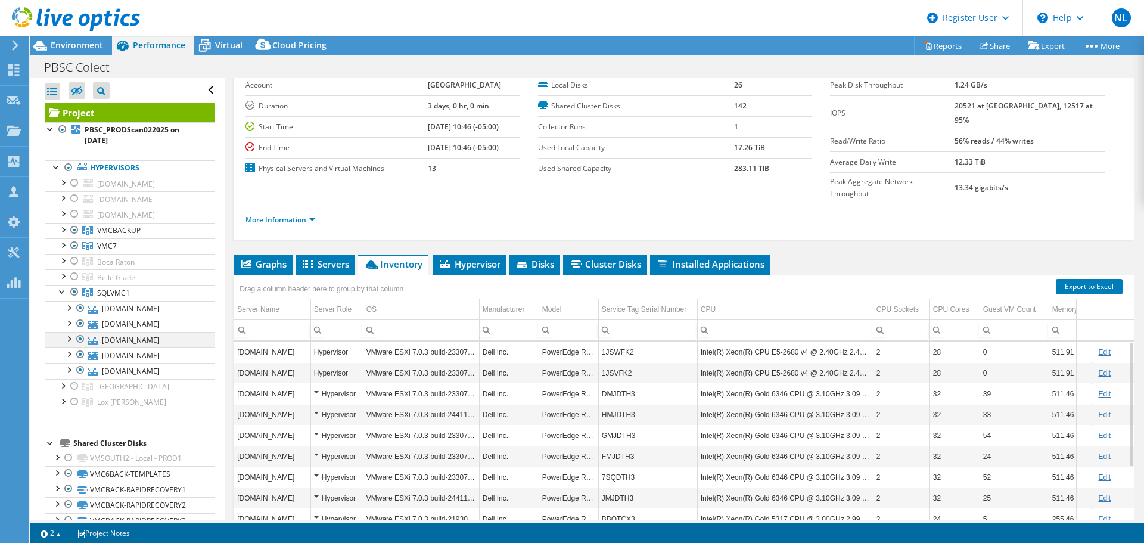
click at [80, 339] on div at bounding box center [80, 339] width 12 height 14
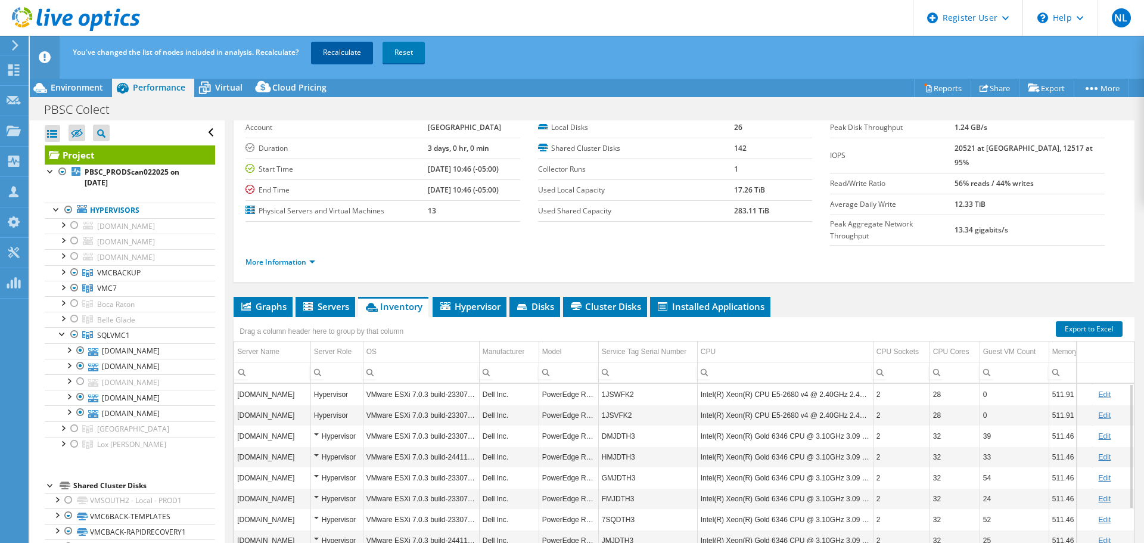
click at [339, 46] on link "Recalculate" at bounding box center [342, 52] width 62 height 21
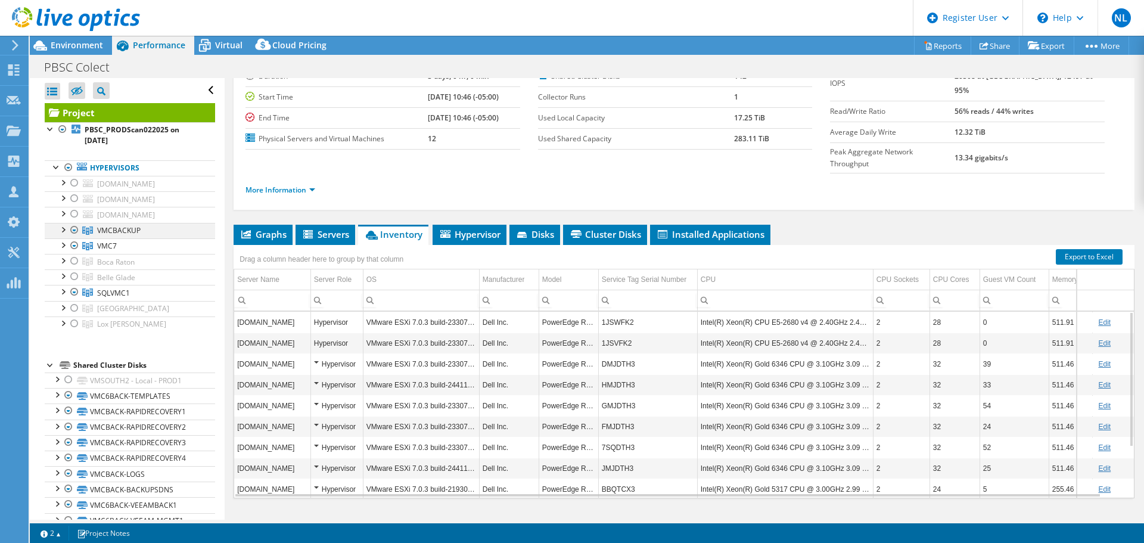
click at [63, 230] on div at bounding box center [63, 229] width 12 height 12
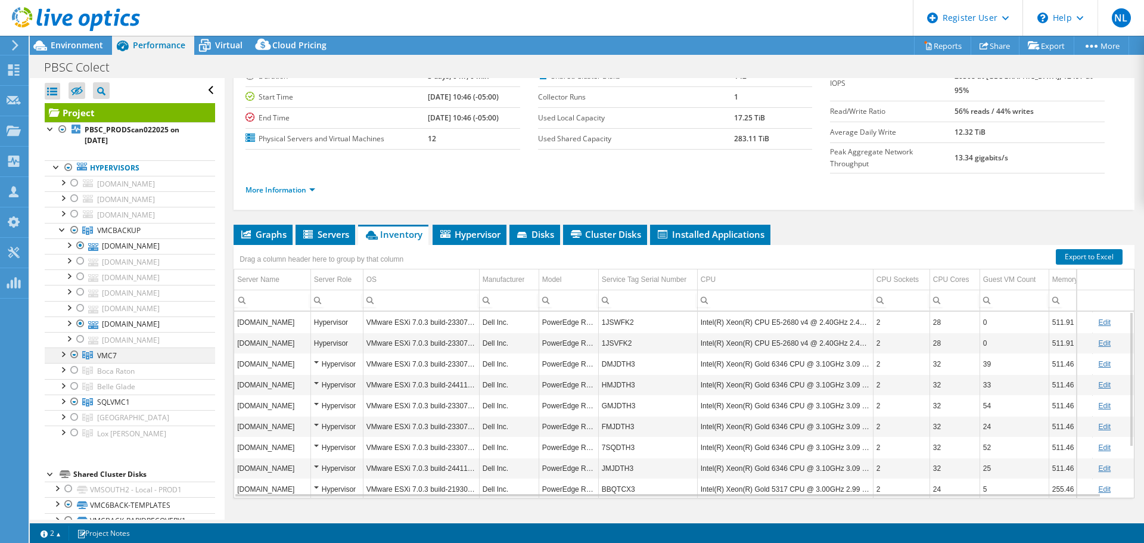
click at [64, 354] on div at bounding box center [63, 353] width 12 height 12
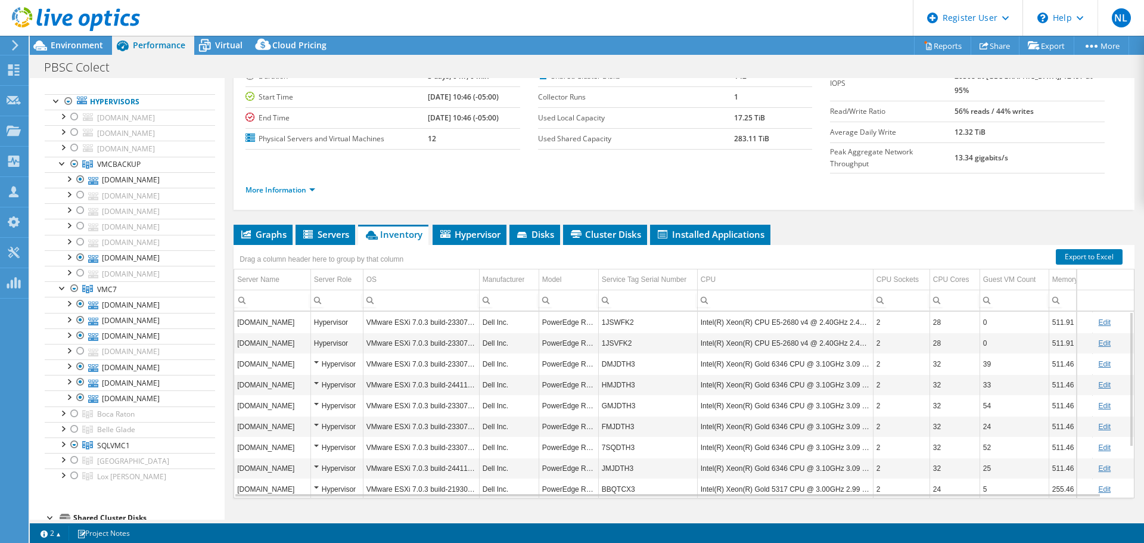
scroll to position [119, 0]
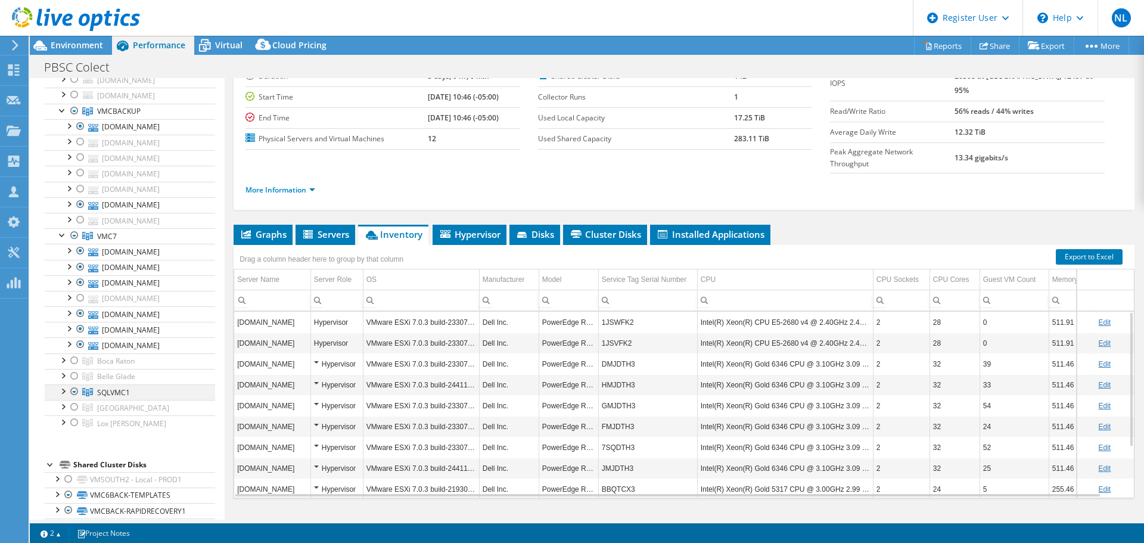
click at [63, 395] on div at bounding box center [63, 390] width 12 height 12
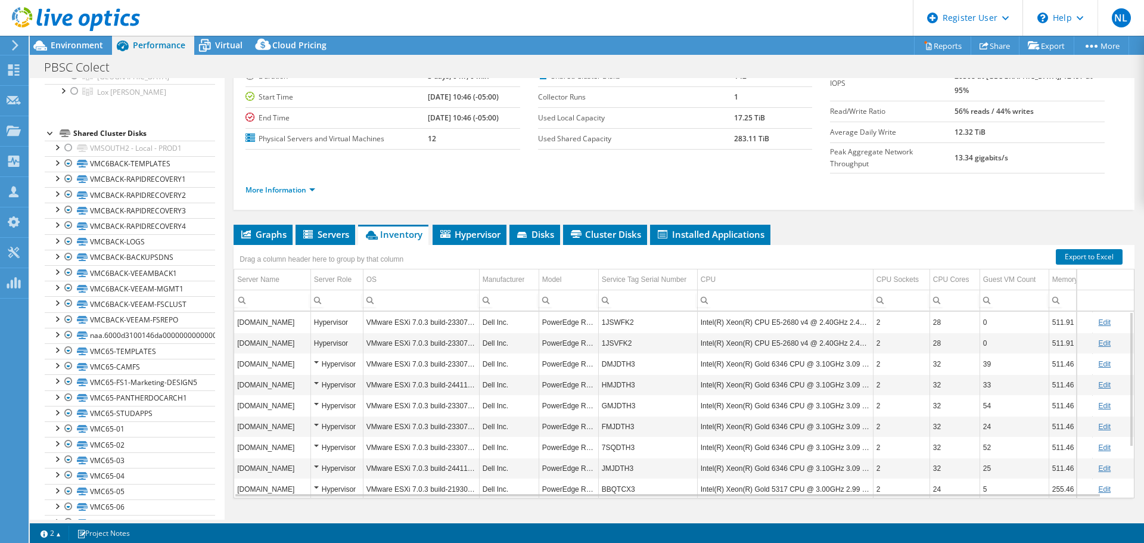
scroll to position [443, 0]
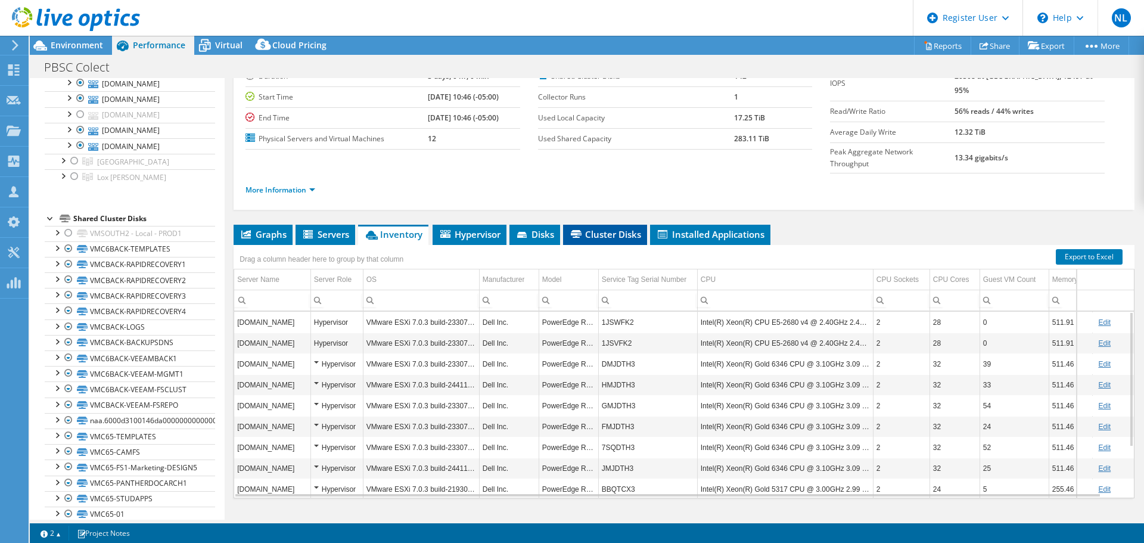
click at [601, 228] on span "Cluster Disks" at bounding box center [605, 234] width 72 height 12
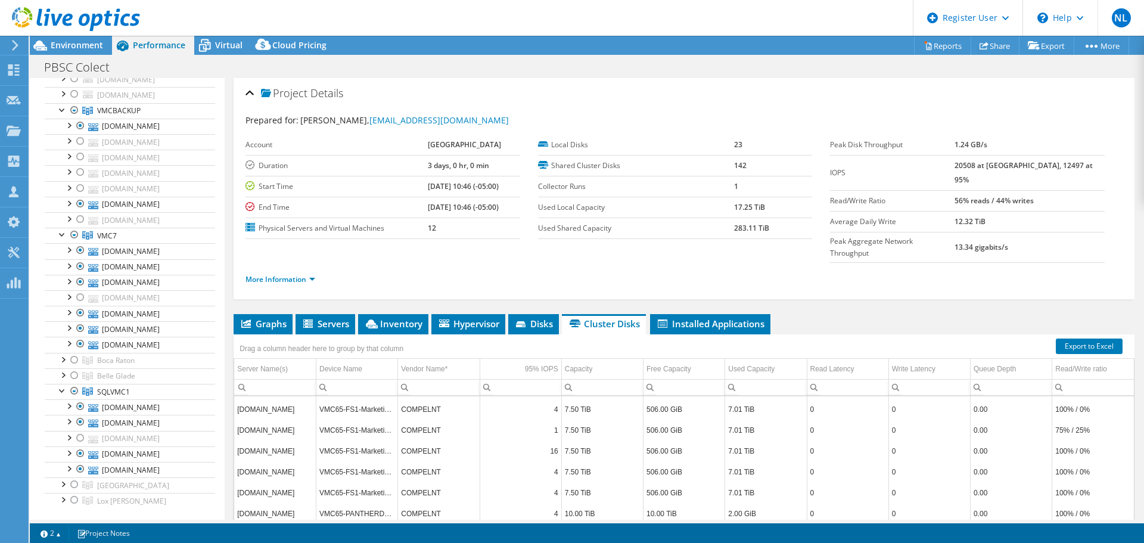
scroll to position [90, 0]
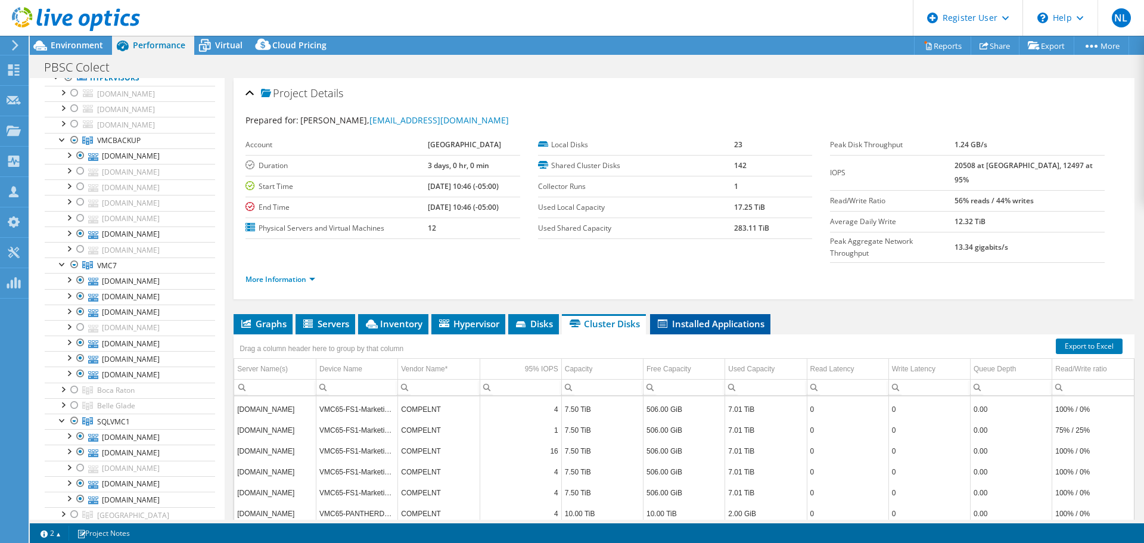
click at [661, 319] on icon at bounding box center [663, 323] width 10 height 8
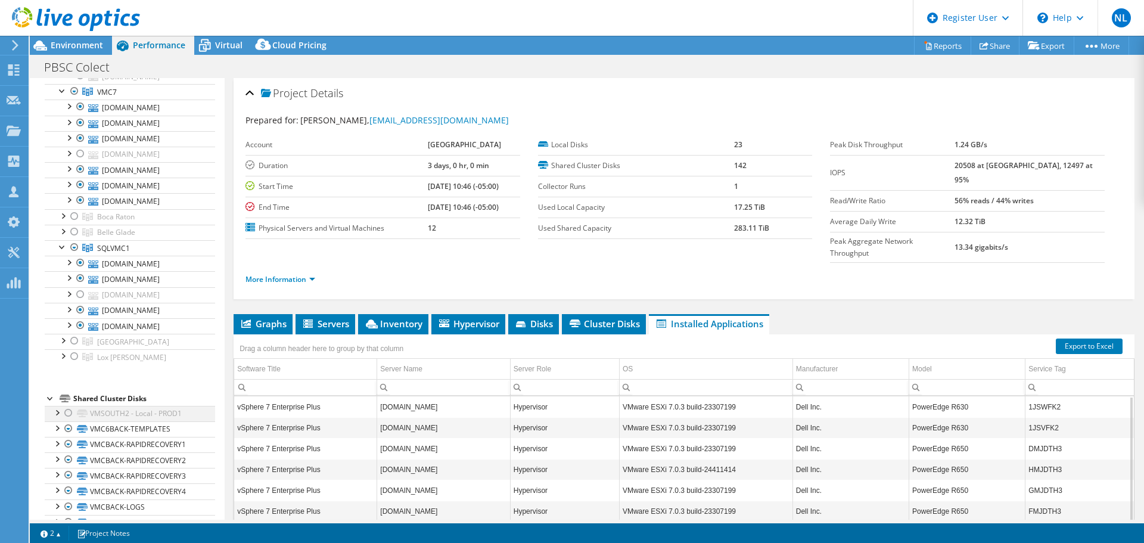
scroll to position [269, 0]
click at [63, 352] on div at bounding box center [63, 350] width 12 height 12
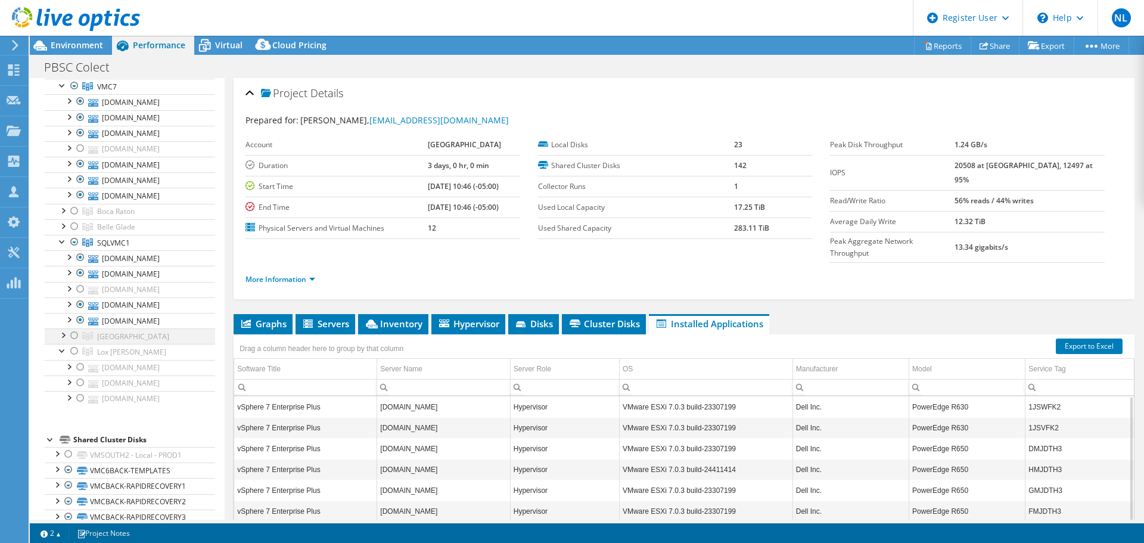
click at [65, 338] on div at bounding box center [63, 334] width 12 height 12
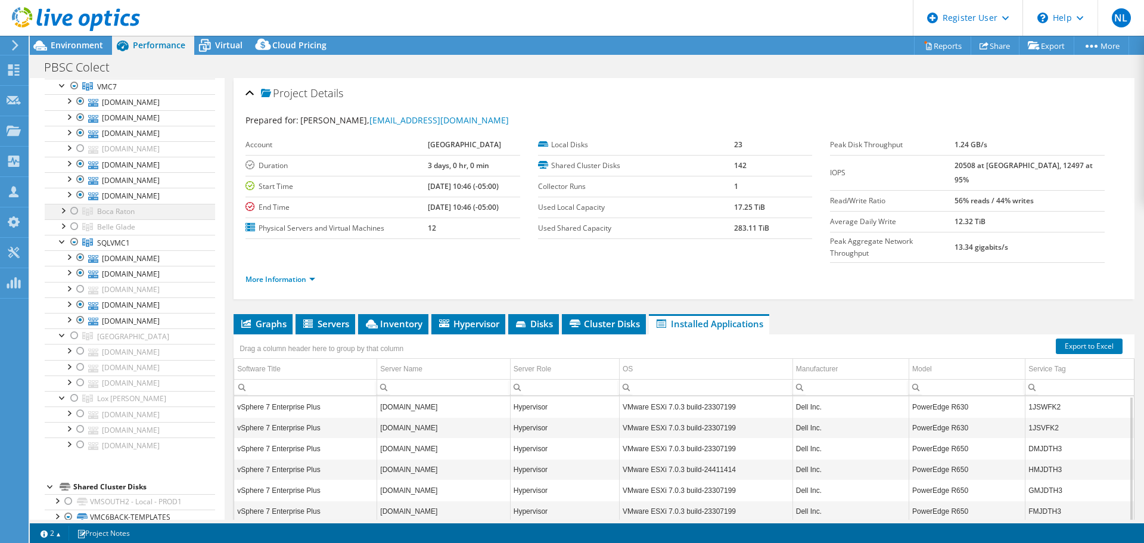
click at [63, 214] on div at bounding box center [63, 210] width 12 height 12
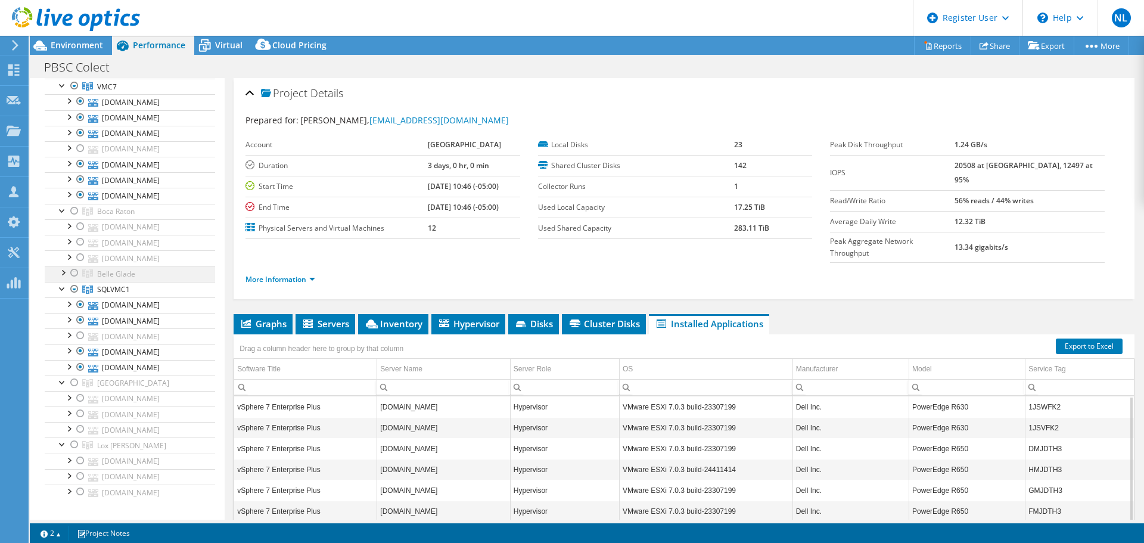
click at [61, 276] on div at bounding box center [63, 272] width 12 height 12
click at [60, 215] on div at bounding box center [63, 210] width 12 height 12
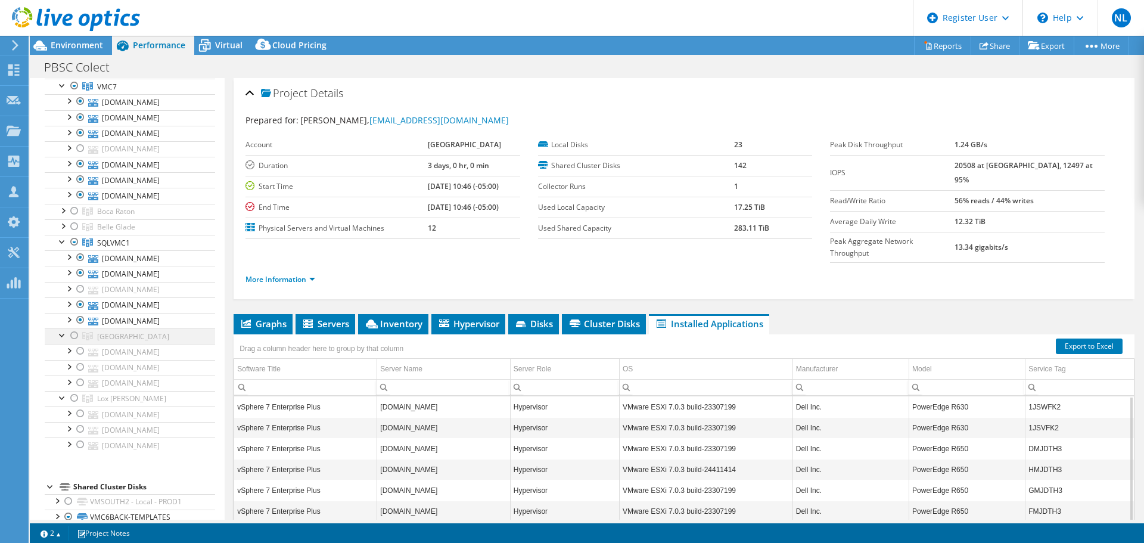
click at [63, 334] on div at bounding box center [63, 334] width 12 height 12
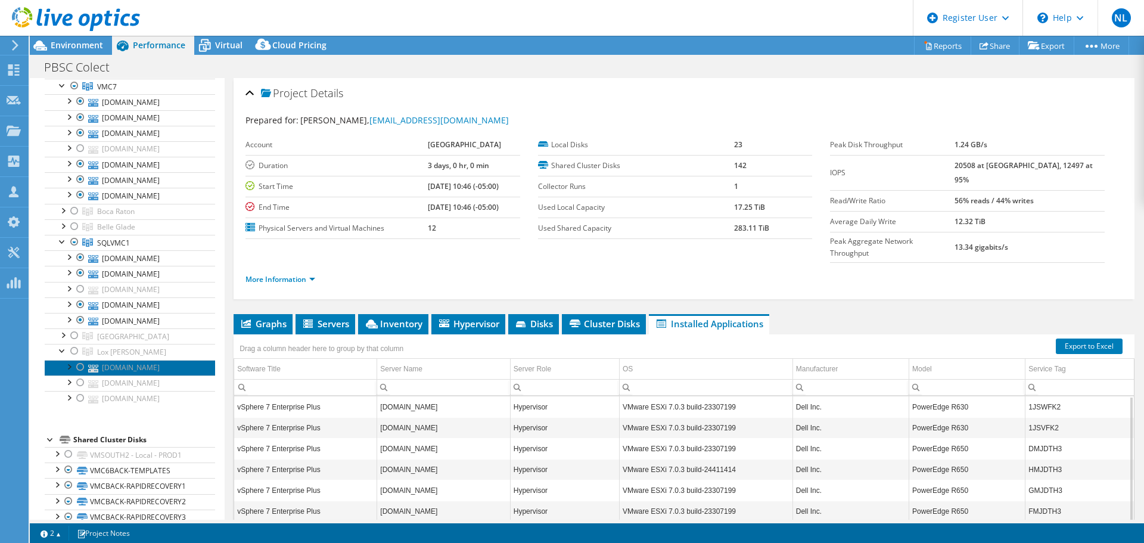
click at [61, 363] on link "vmloxgrove2n1.pbcc.edu" at bounding box center [130, 367] width 170 height 15
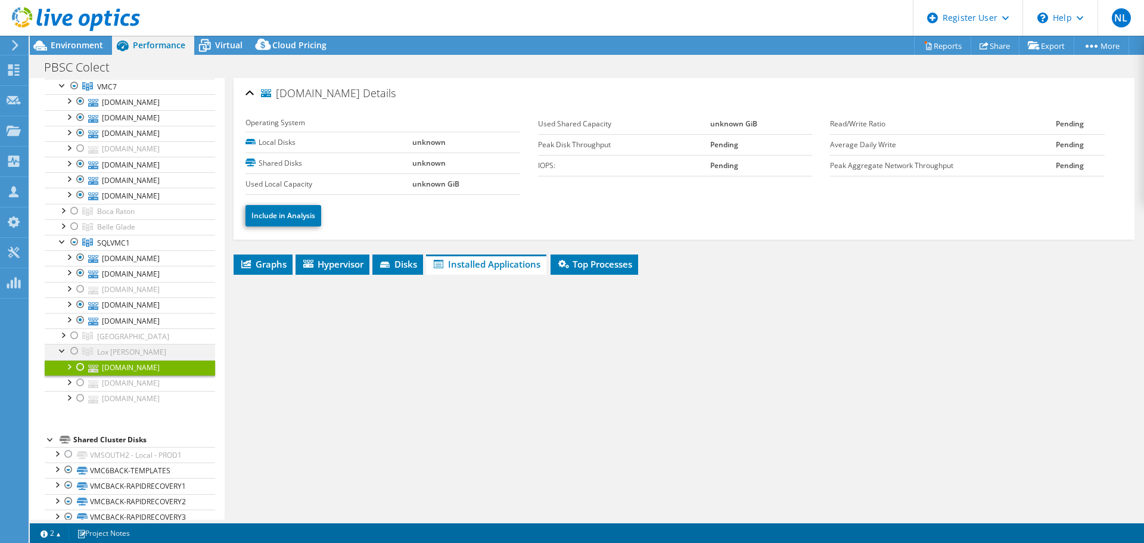
click at [61, 355] on div at bounding box center [63, 350] width 12 height 12
